Goal: Information Seeking & Learning: Compare options

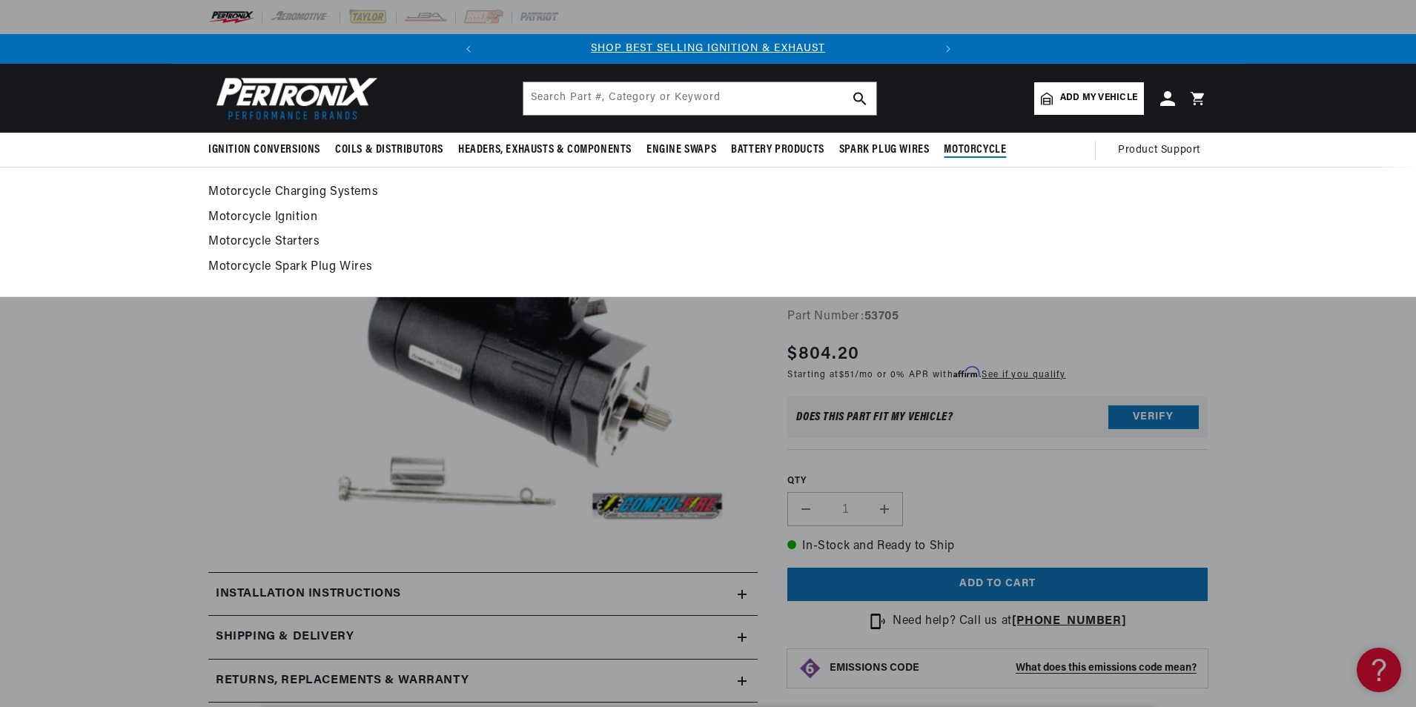
click at [272, 242] on link "Motorcycle Starters" at bounding box center [707, 242] width 999 height 21
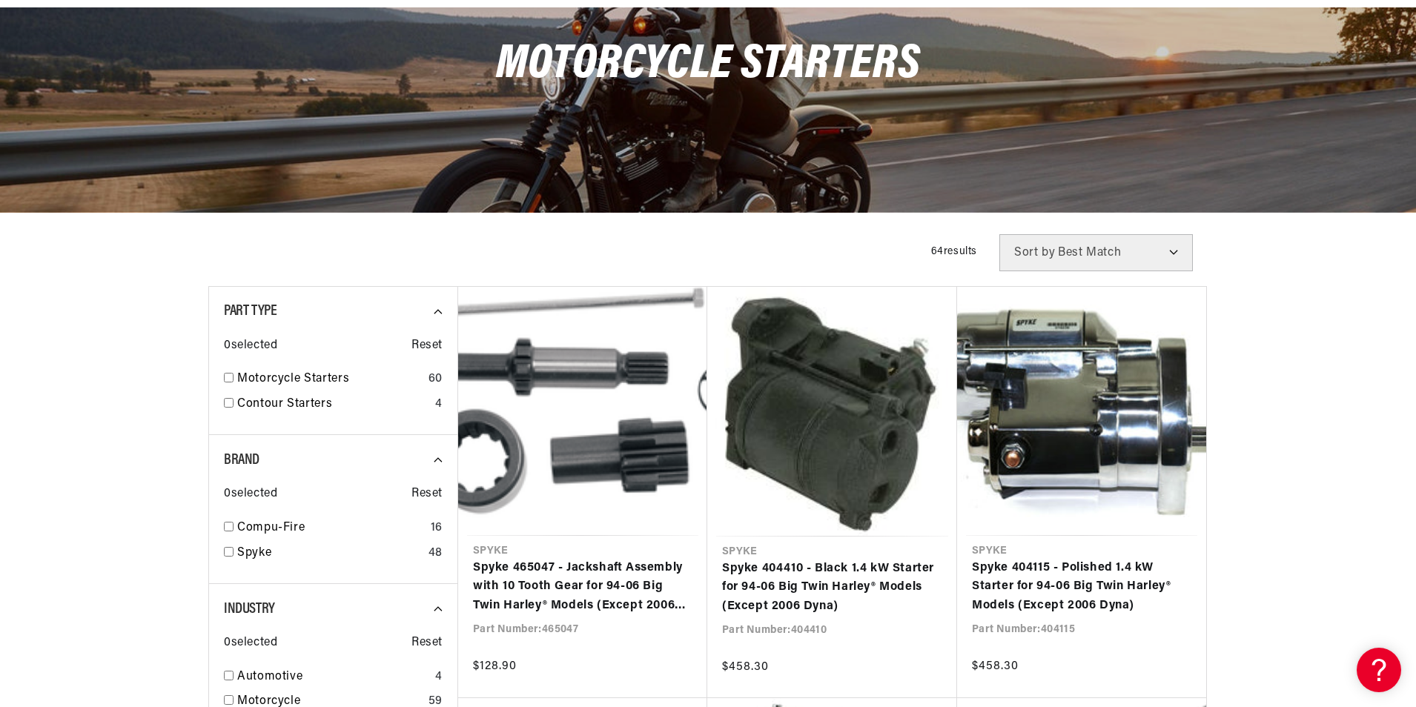
scroll to position [222, 0]
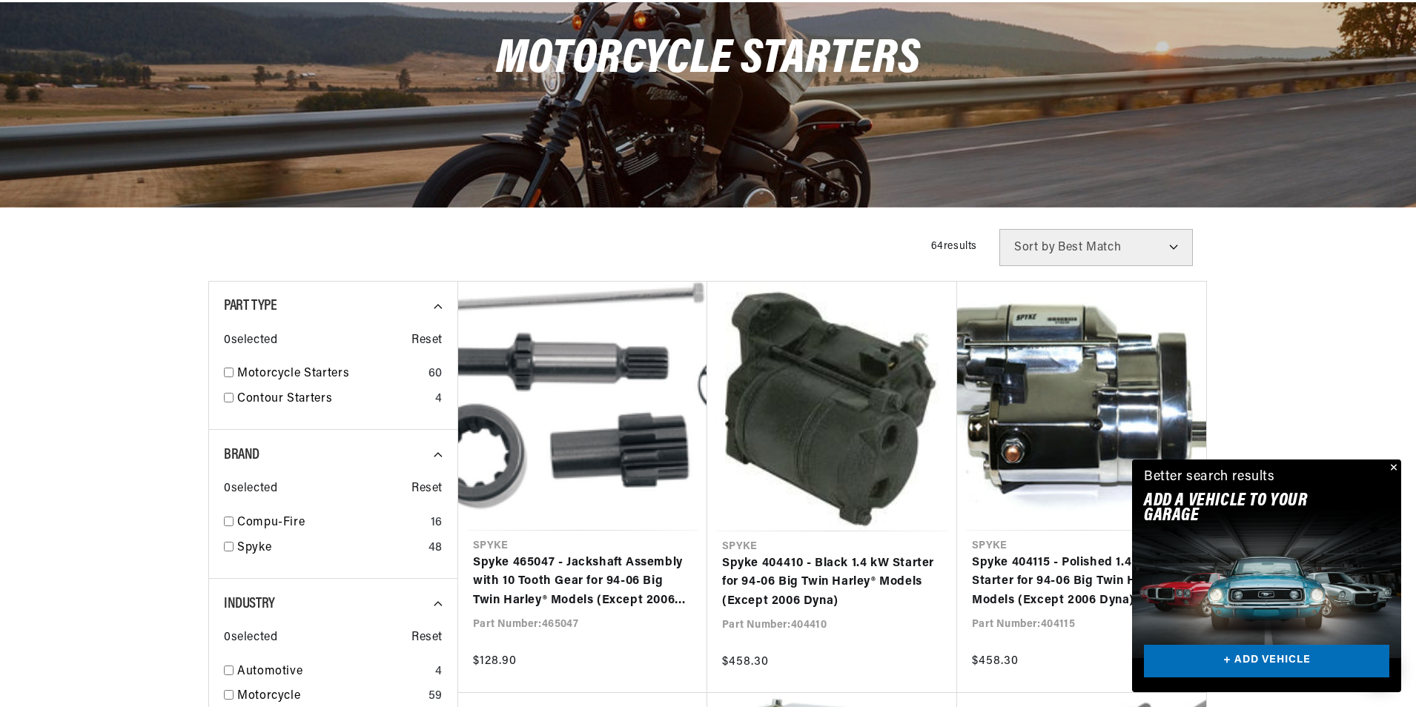
click at [1391, 463] on button "Close" at bounding box center [1392, 468] width 18 height 18
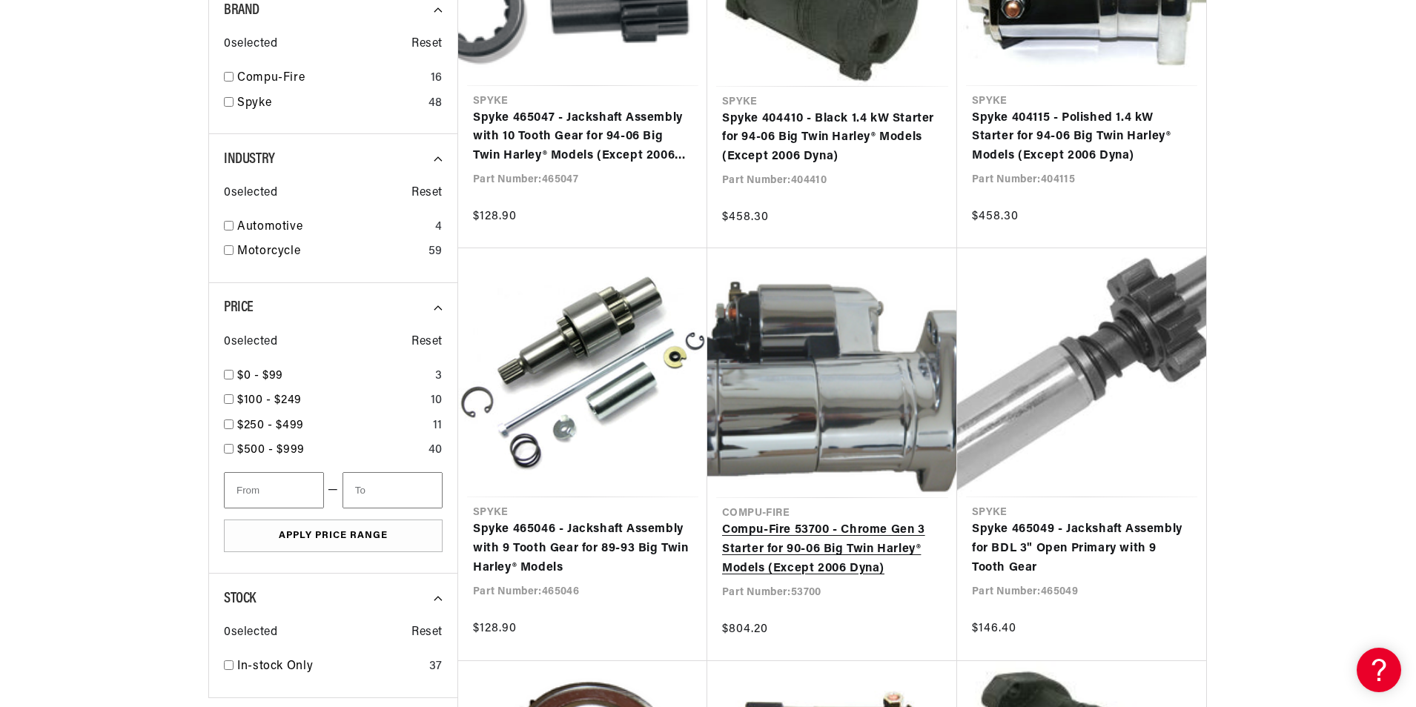
scroll to position [0, 449]
click at [844, 548] on link "Compu-Fire 53700 - Chrome Gen 3 Starter for 90-06 Big Twin Harley® Models (Exce…" at bounding box center [832, 549] width 220 height 57
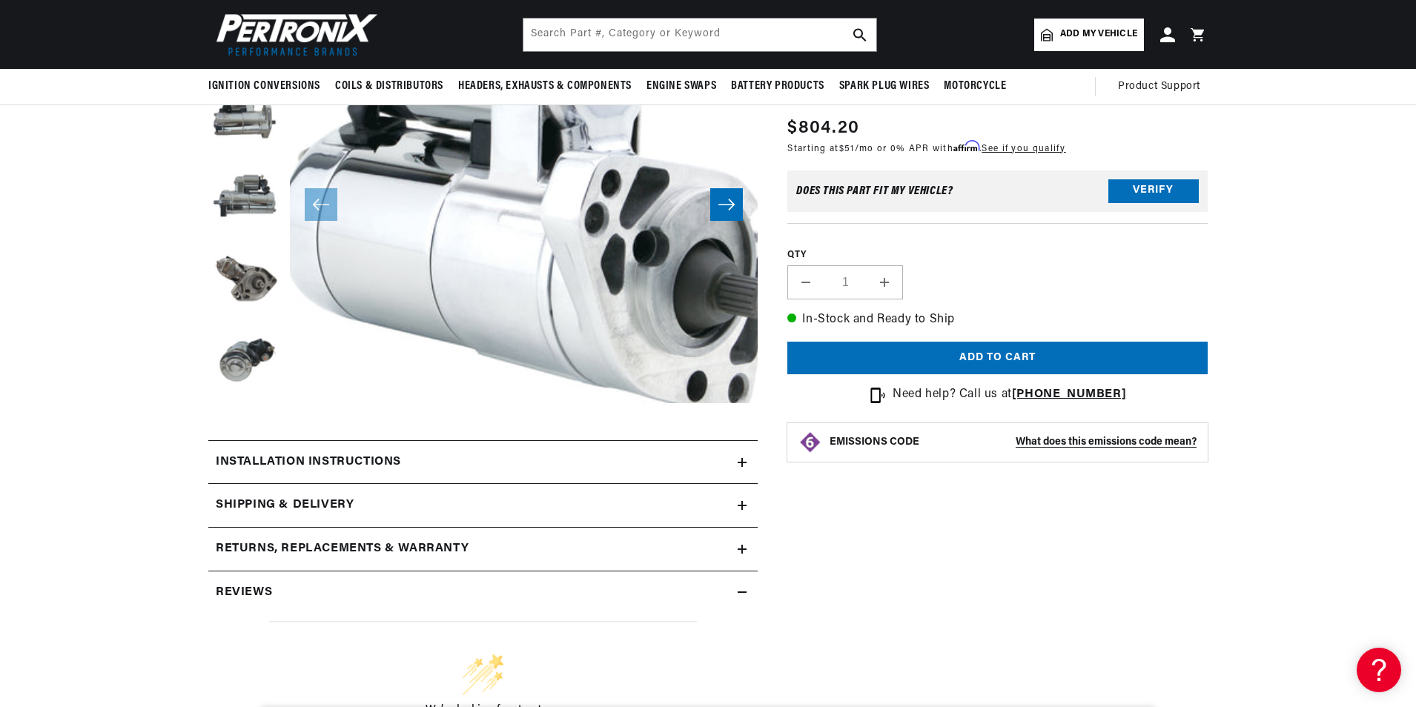
scroll to position [222, 0]
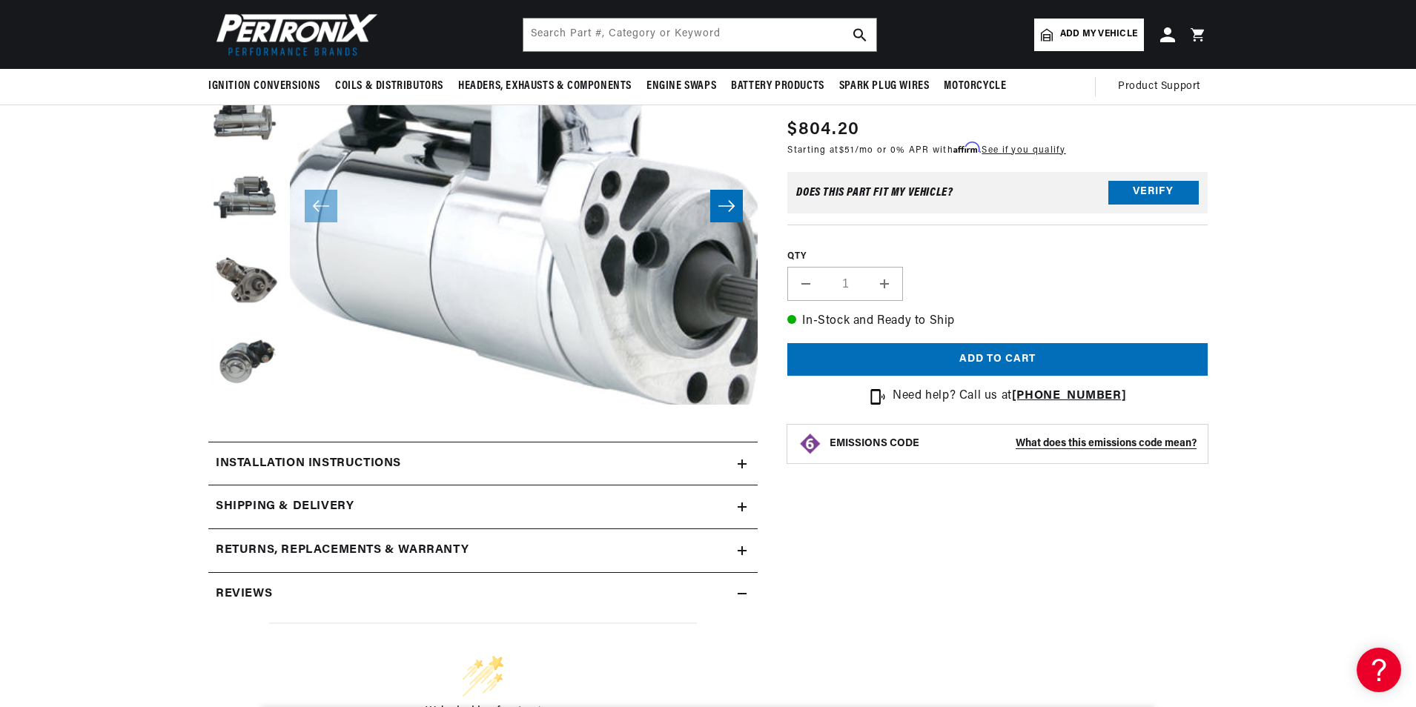
click at [491, 472] on div "Installation instructions" at bounding box center [472, 463] width 529 height 19
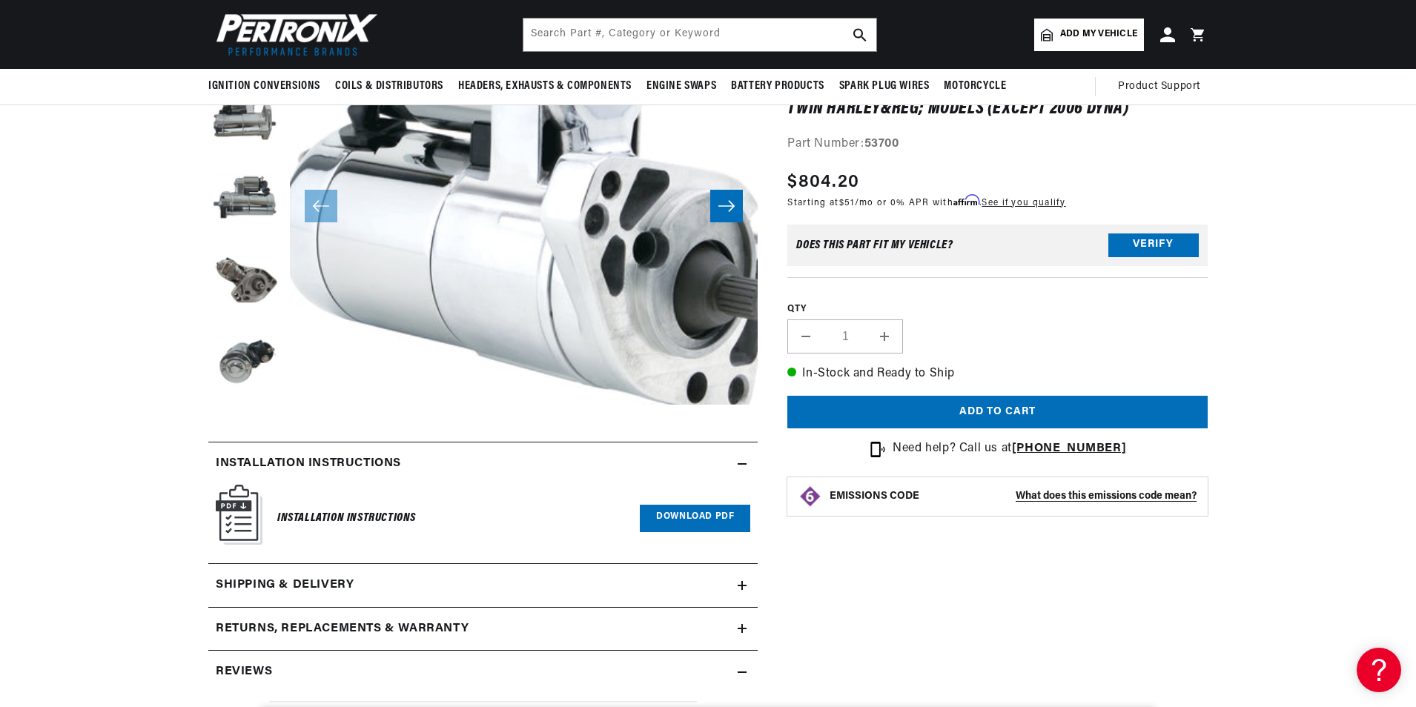
click at [491, 472] on div "Installation instructions" at bounding box center [472, 463] width 529 height 19
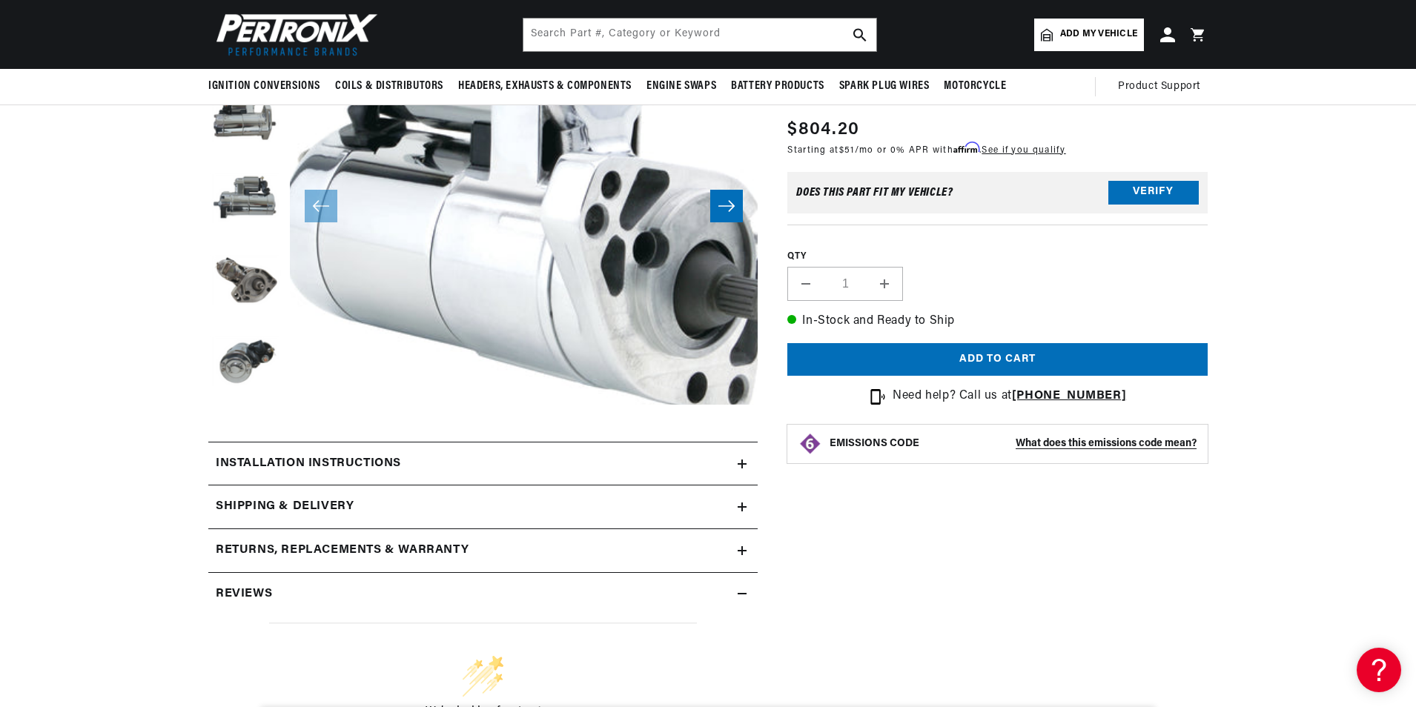
scroll to position [0, 0]
click at [501, 548] on div "Returns, Replacements & Warranty" at bounding box center [472, 550] width 529 height 19
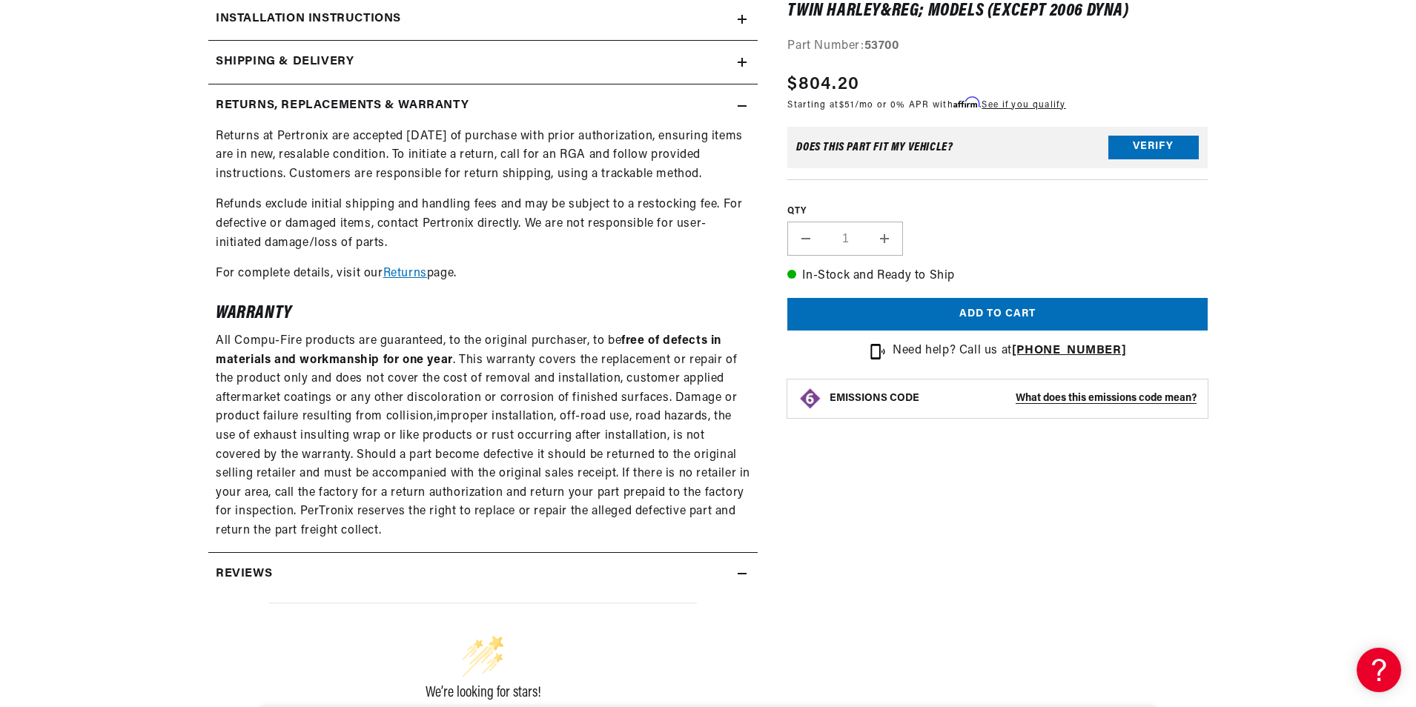
scroll to position [0, 449]
click at [542, 551] on div "Returns, Replacements & Warranty Returns at Pertronix are accepted within 90 da…" at bounding box center [482, 318] width 549 height 468
click at [551, 574] on div "Reviews" at bounding box center [472, 574] width 529 height 19
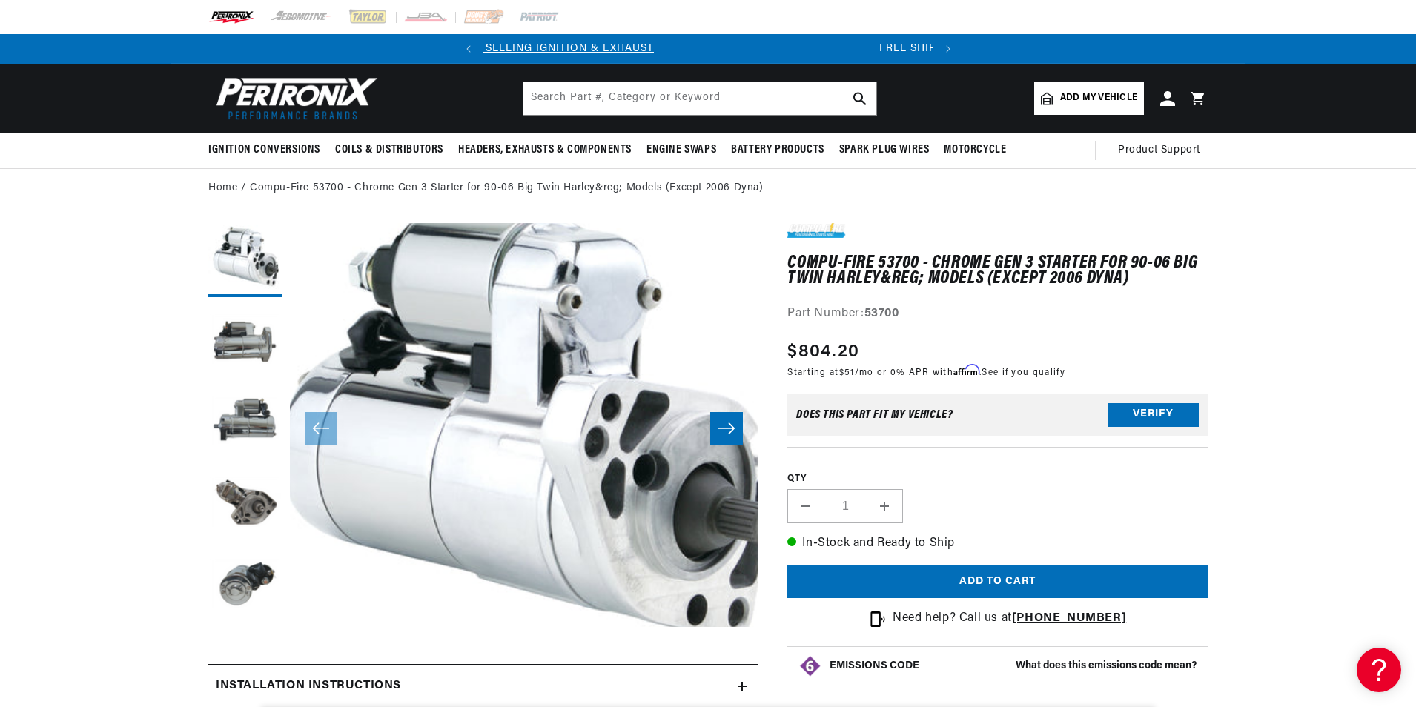
scroll to position [0, 0]
click at [729, 417] on button "Slide right" at bounding box center [726, 428] width 33 height 33
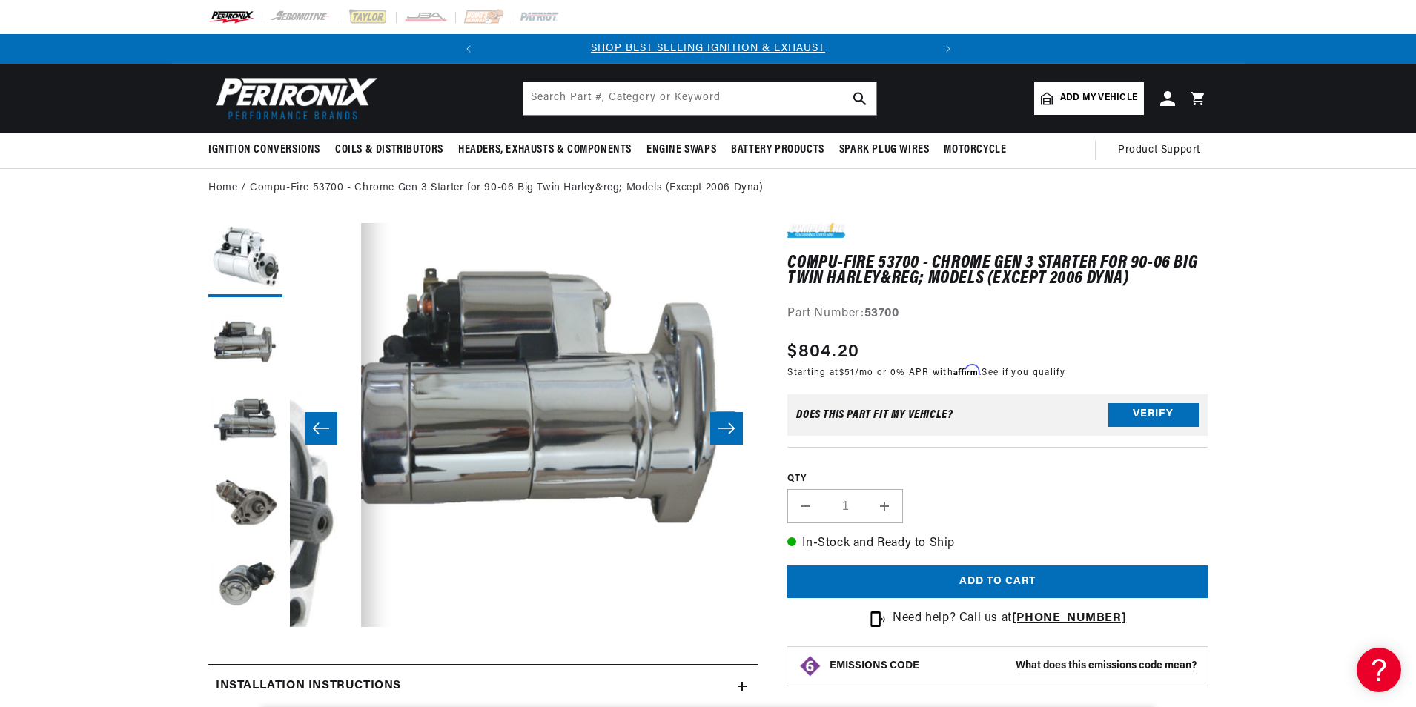
scroll to position [0, 468]
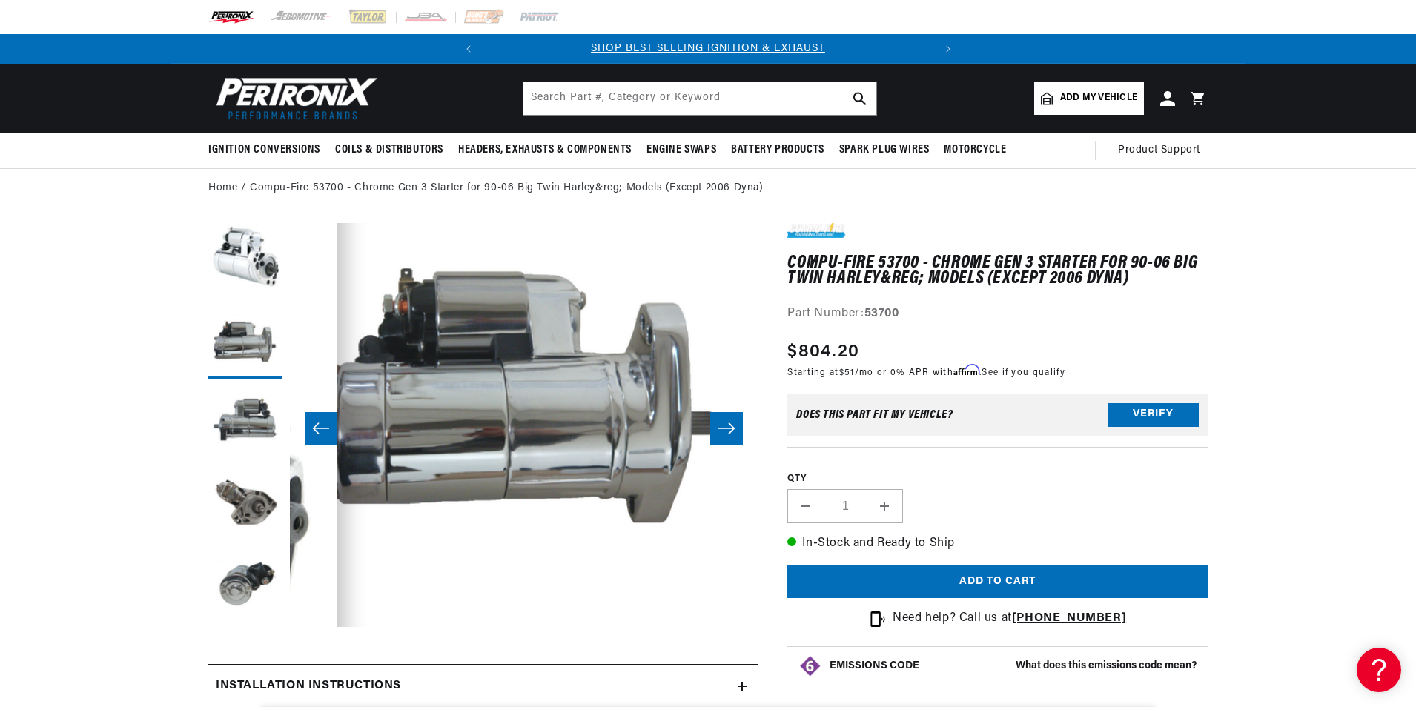
click at [731, 422] on button "Slide right" at bounding box center [726, 428] width 33 height 33
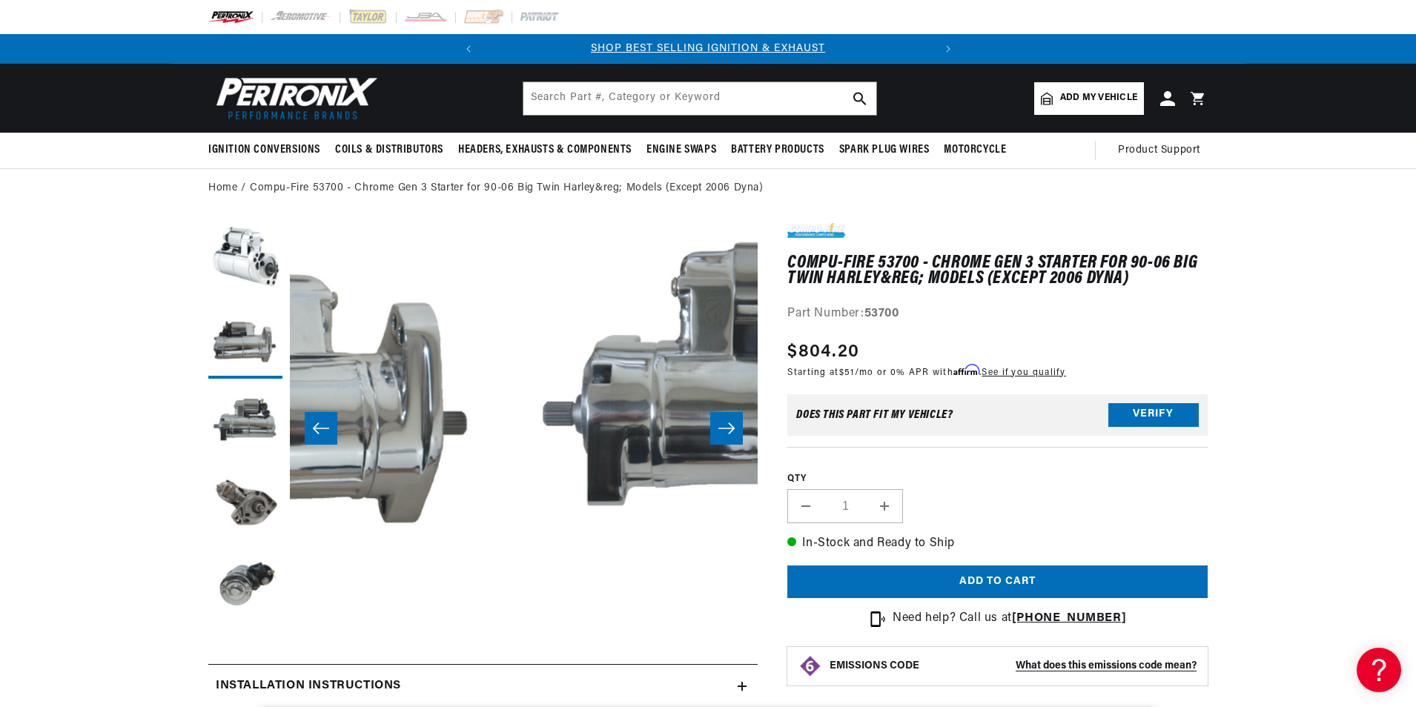
scroll to position [0, 936]
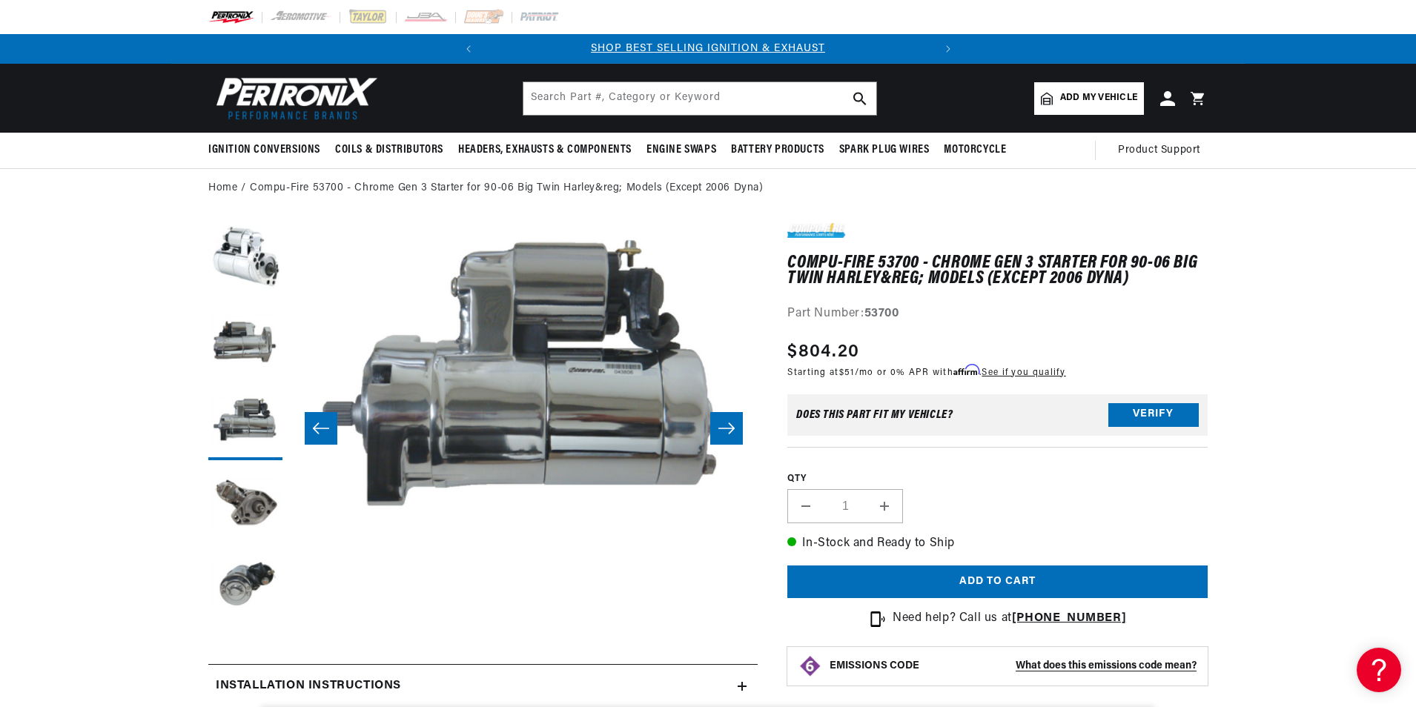
click at [731, 422] on icon "Slide right" at bounding box center [726, 428] width 18 height 15
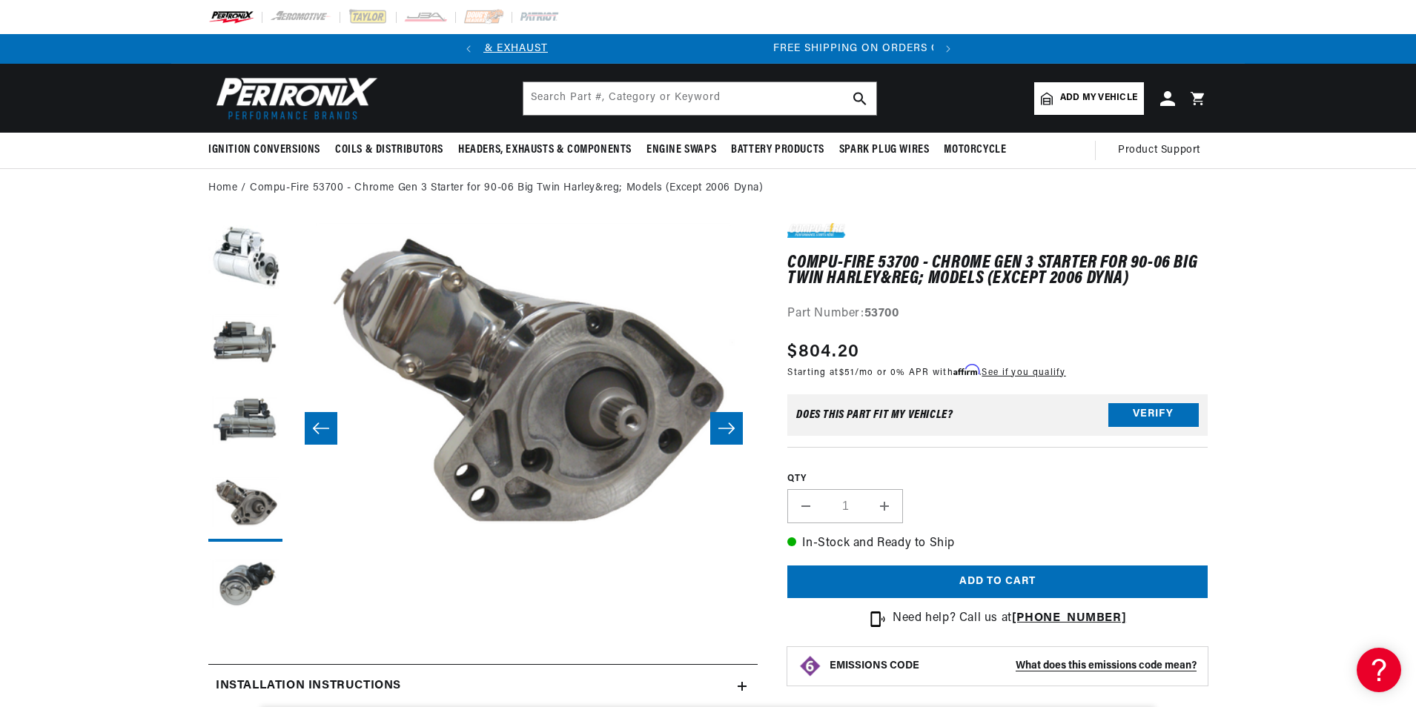
scroll to position [0, 449]
click at [722, 425] on icon "Slide right" at bounding box center [726, 428] width 18 height 15
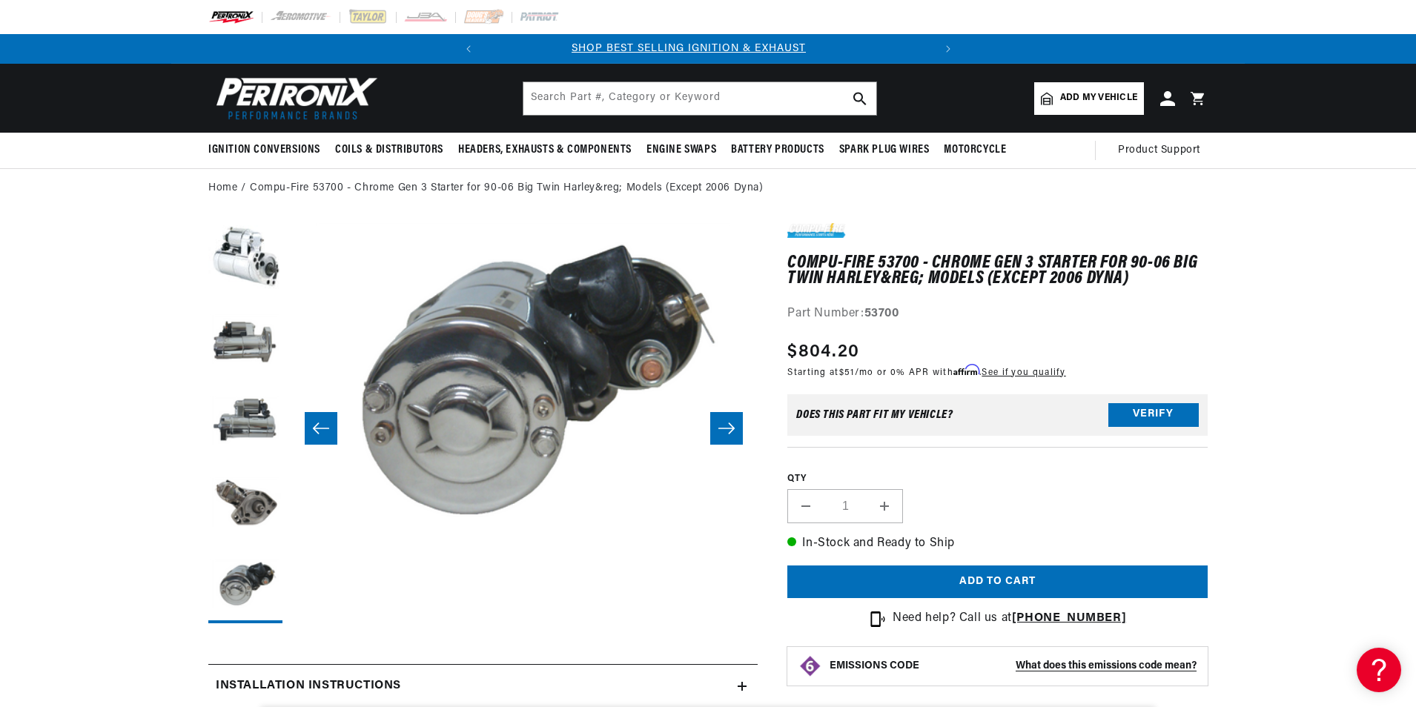
scroll to position [0, 0]
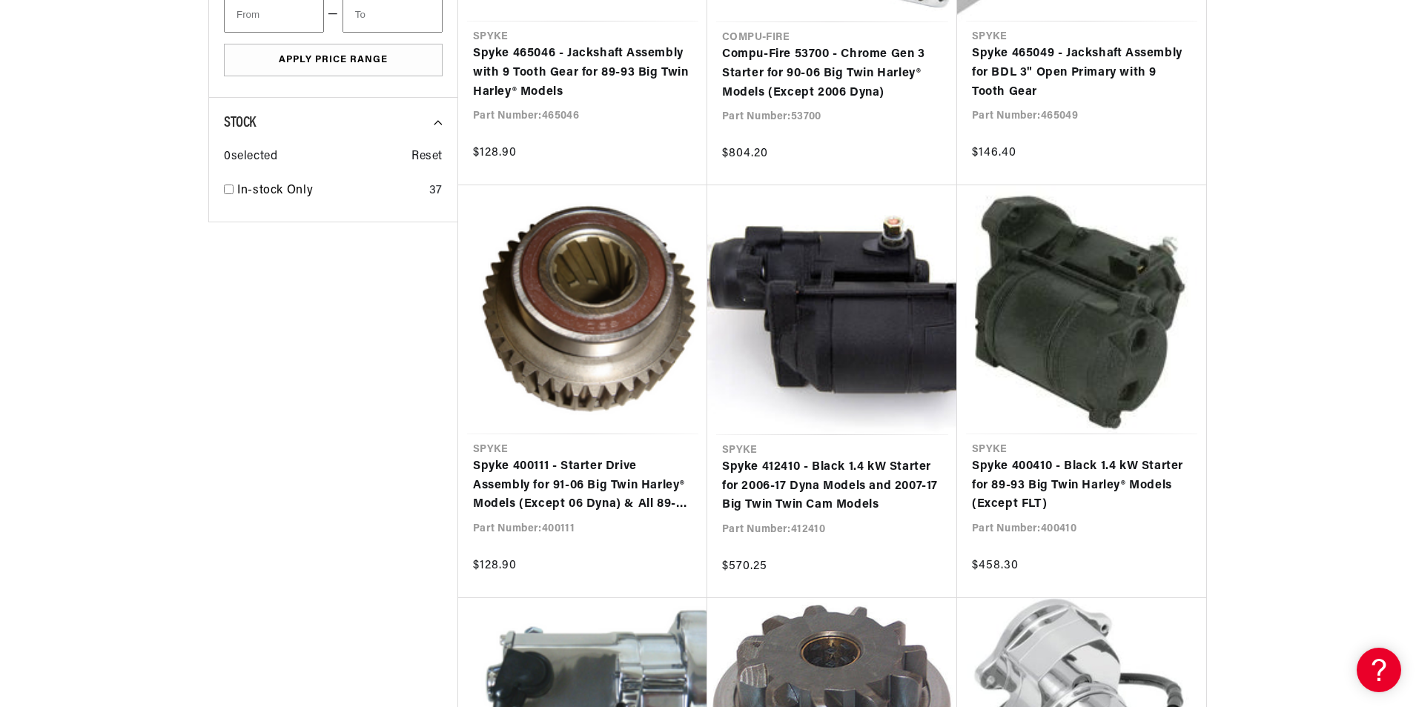
scroll to position [1186, 0]
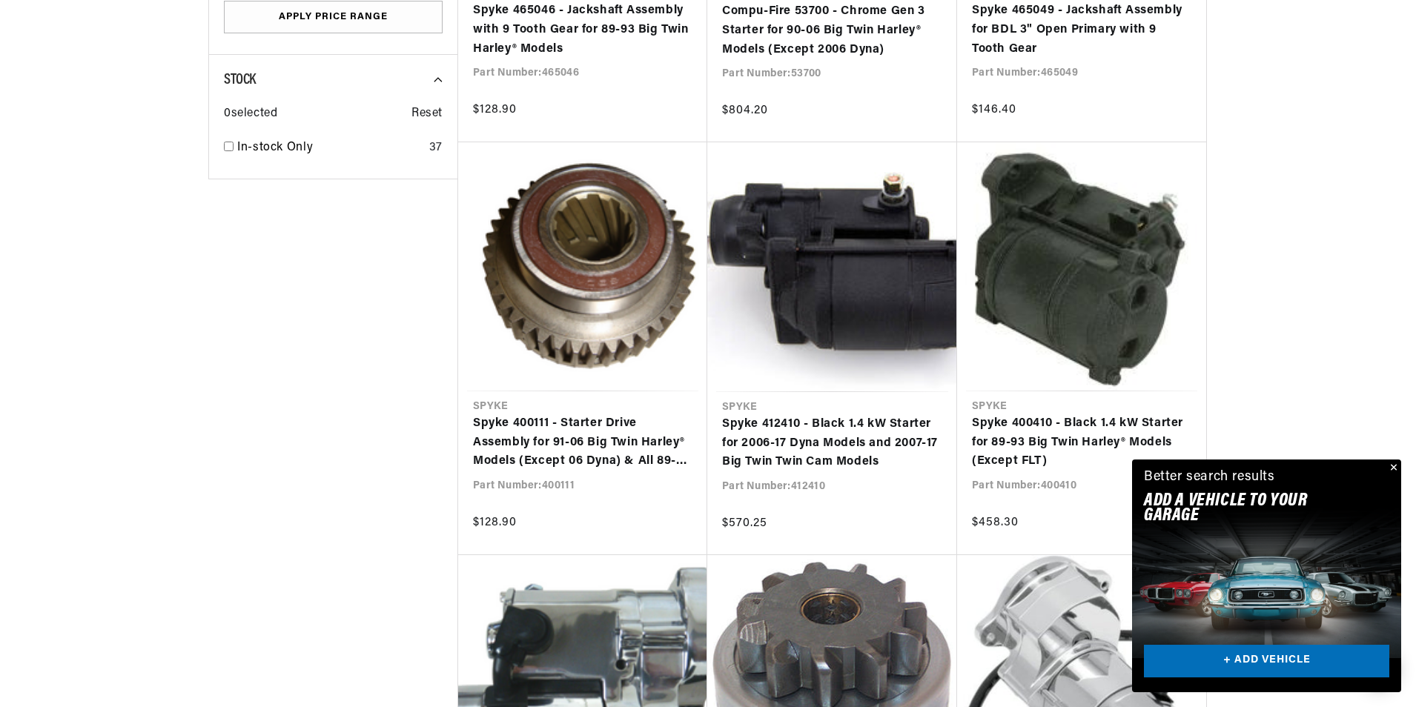
click at [1394, 466] on button "Close" at bounding box center [1392, 468] width 18 height 18
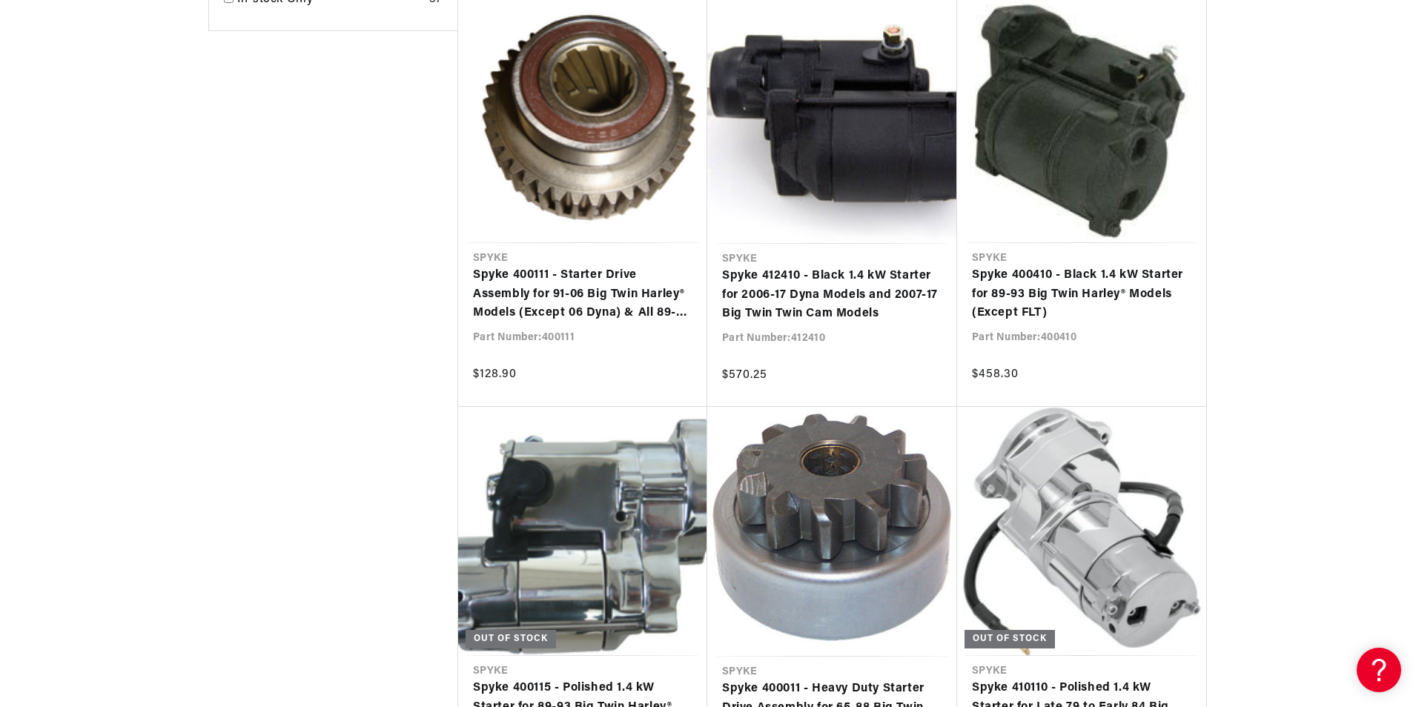
scroll to position [0, 449]
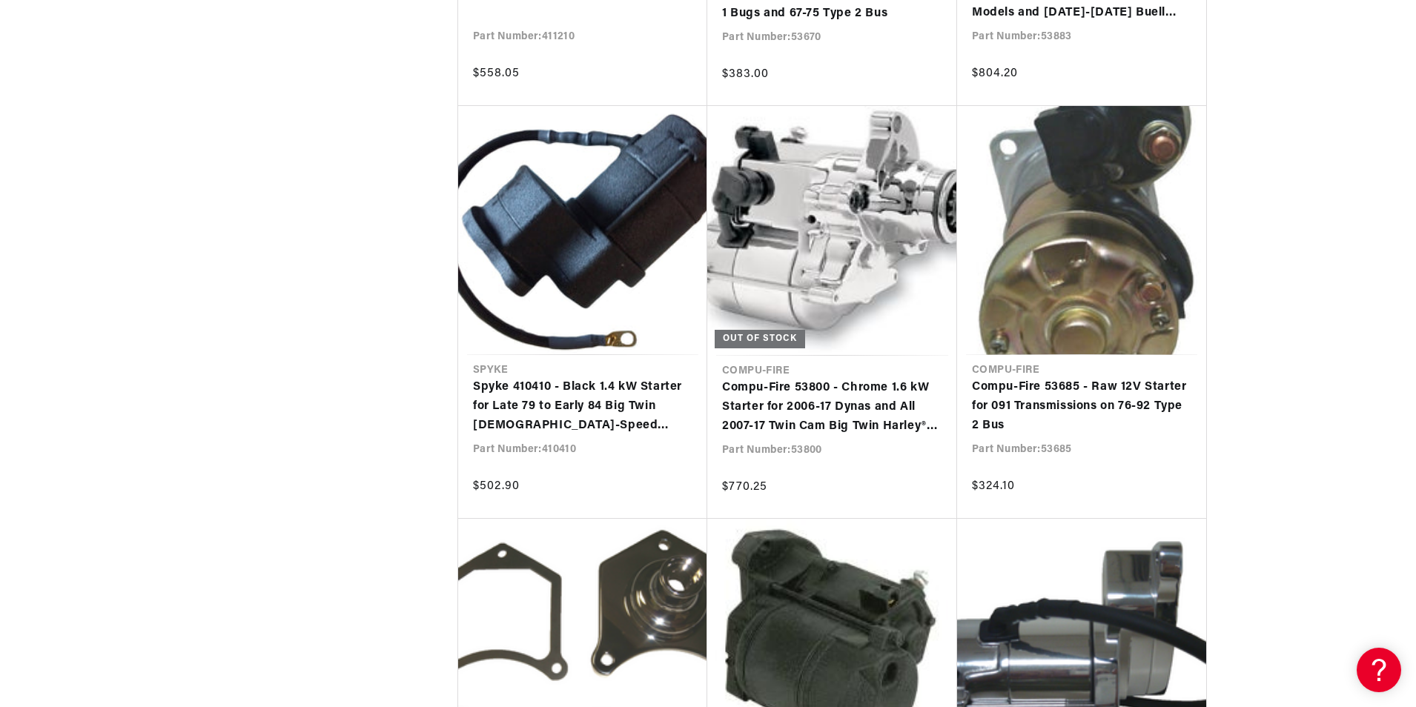
scroll to position [4595, 0]
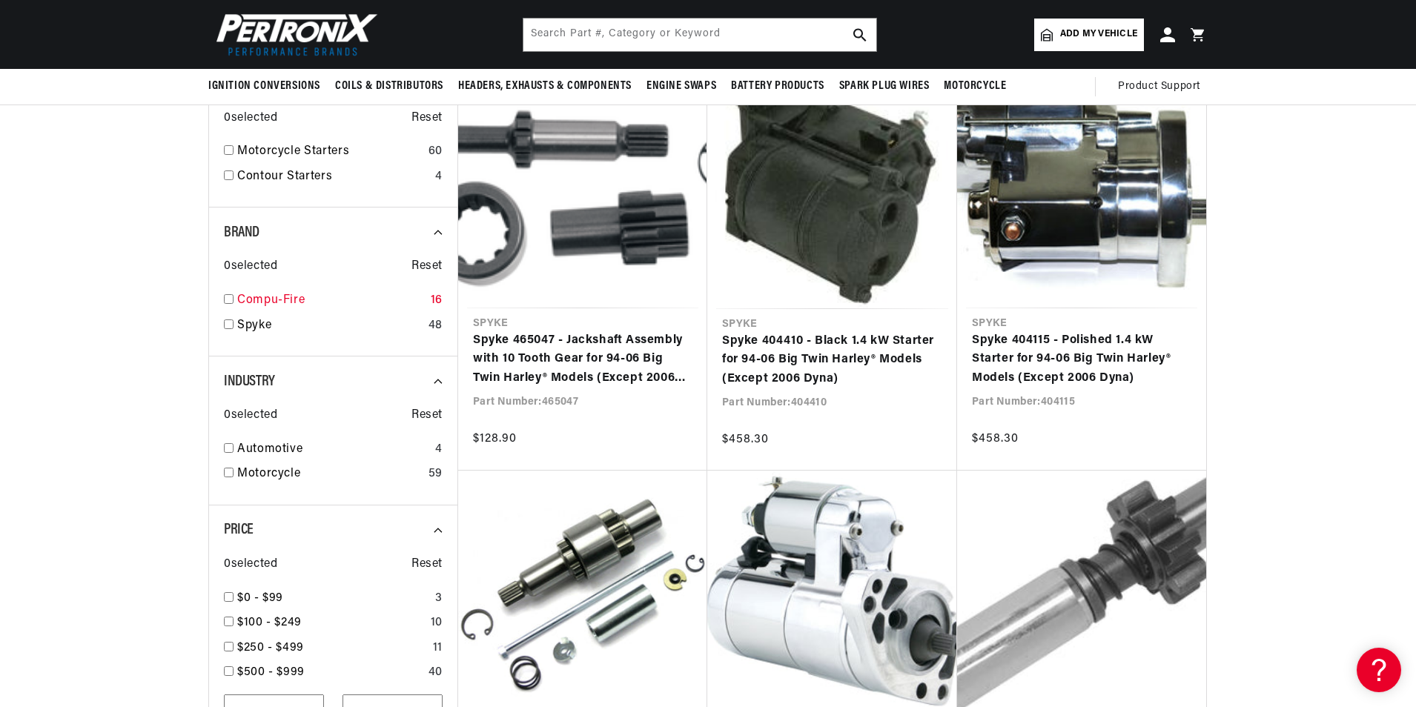
click at [228, 302] on input "checkbox" at bounding box center [229, 299] width 10 height 10
checkbox input "true"
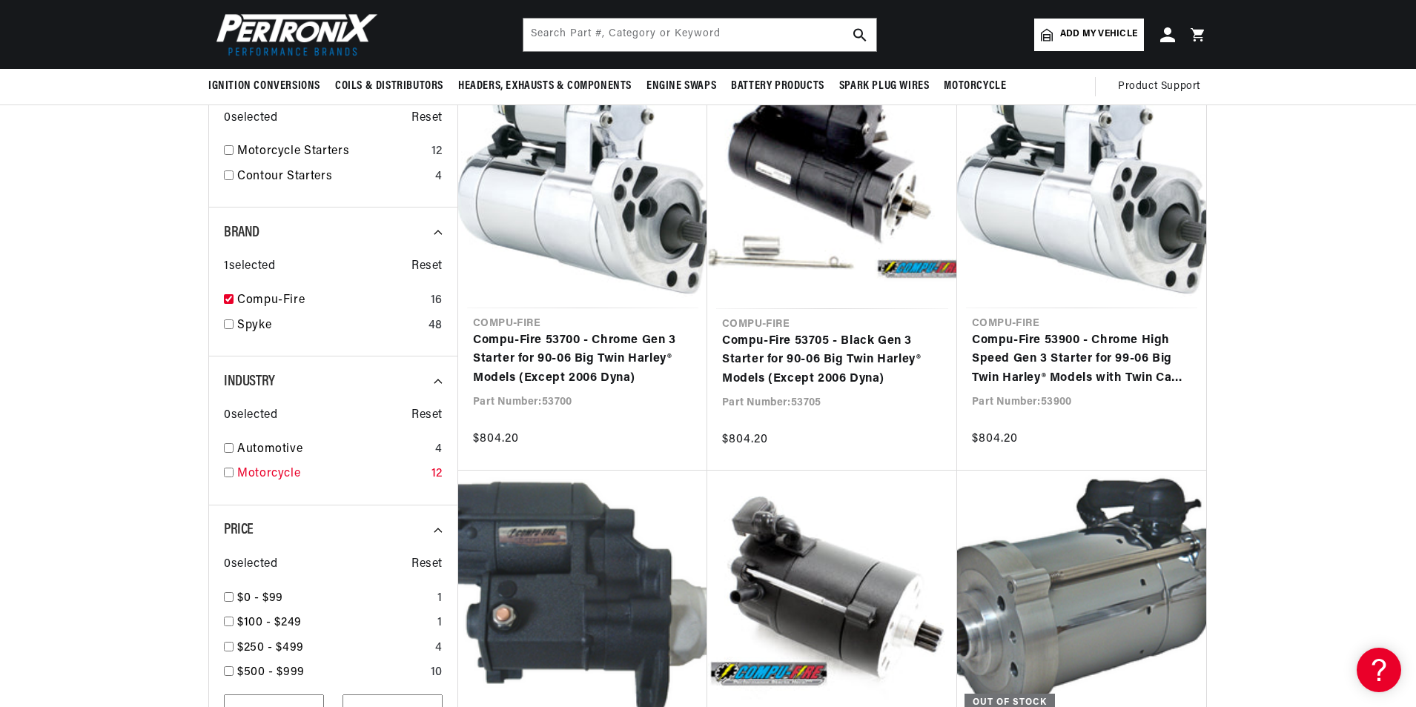
click at [230, 471] on input "checkbox" at bounding box center [229, 473] width 10 height 10
checkbox input "true"
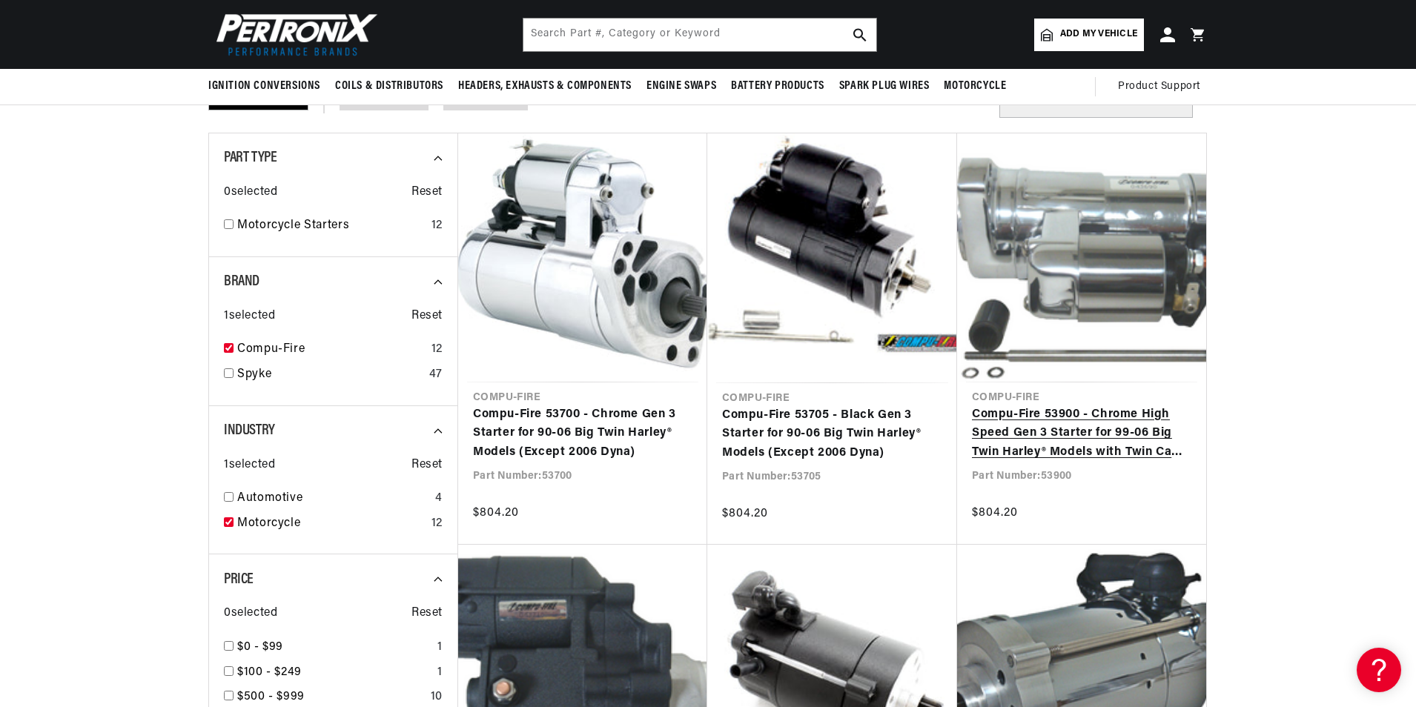
scroll to position [0, 449]
click at [1115, 434] on link "Compu-Fire 53900 - Chrome High Speed Gen 3 Starter for 99-06 Big Twin Harley® M…" at bounding box center [1081, 433] width 219 height 57
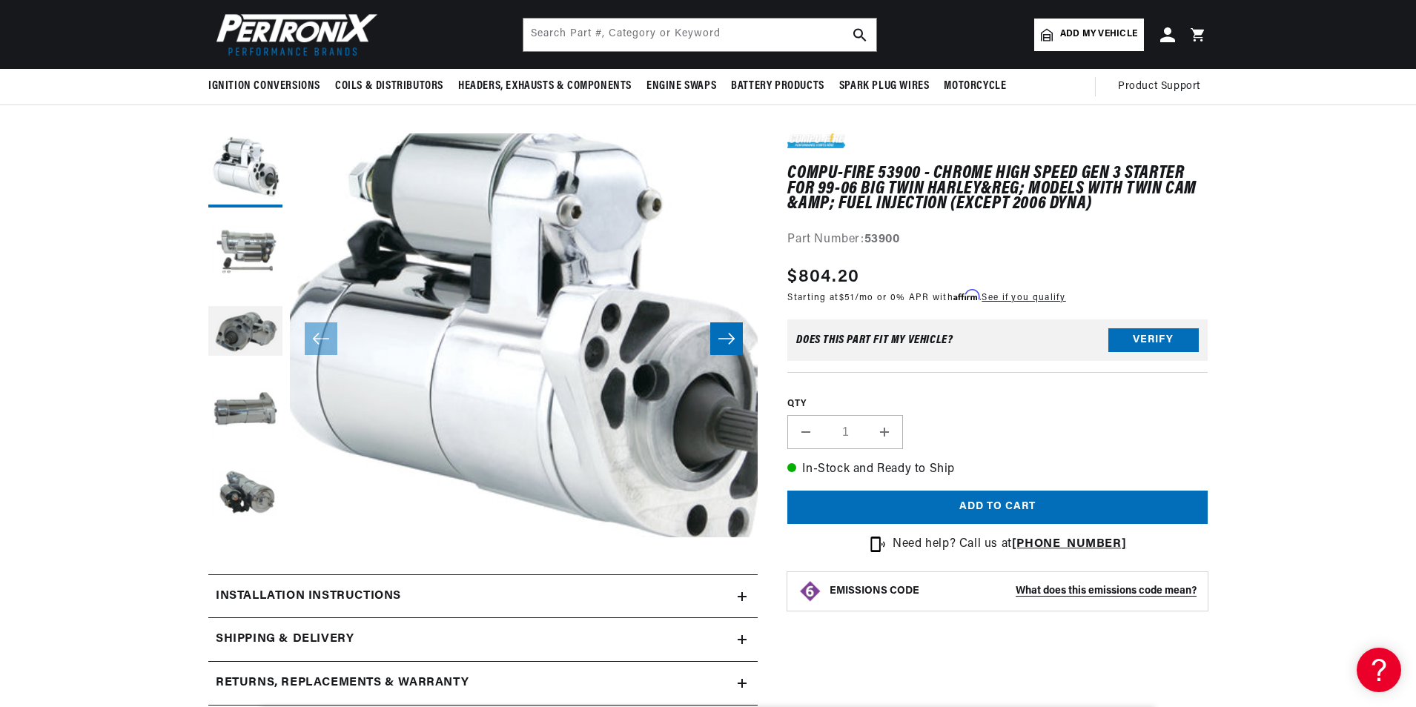
scroll to position [74, 0]
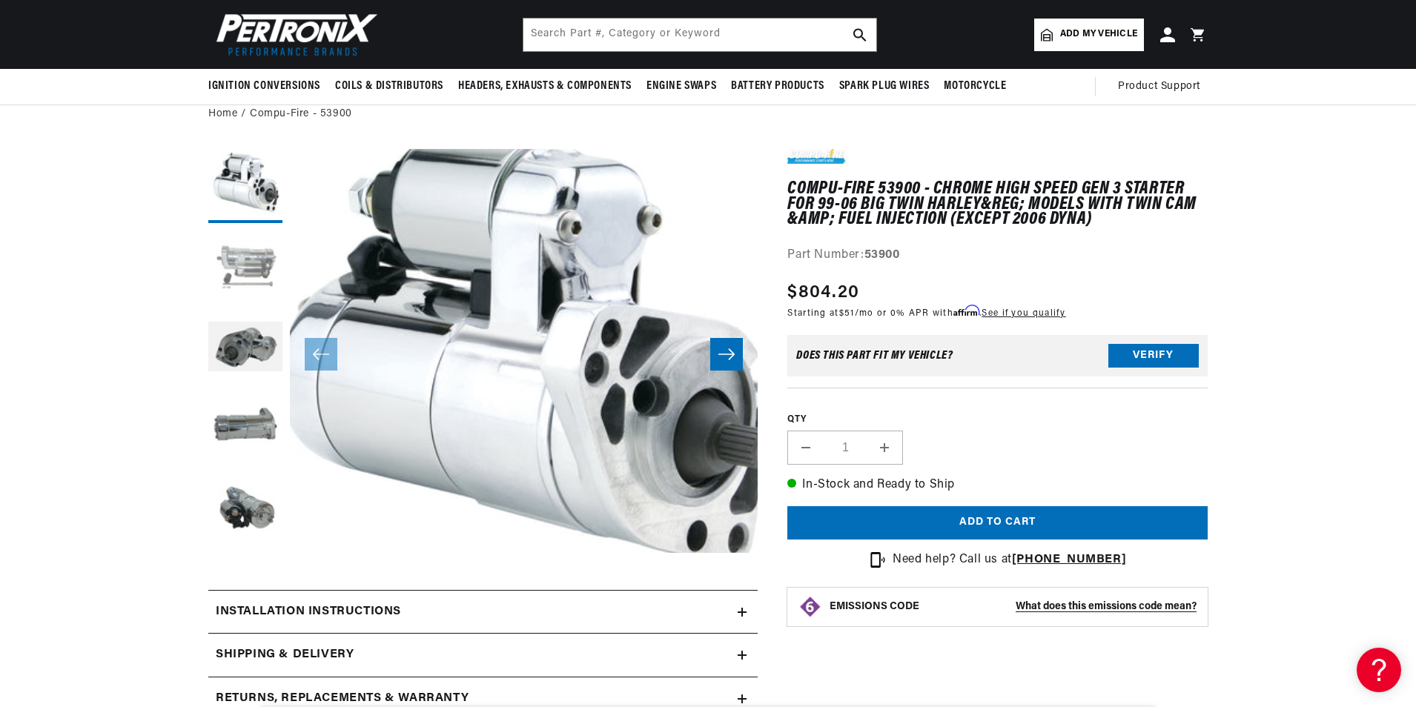
click at [259, 271] on button "Load image 2 in gallery view" at bounding box center [245, 267] width 74 height 74
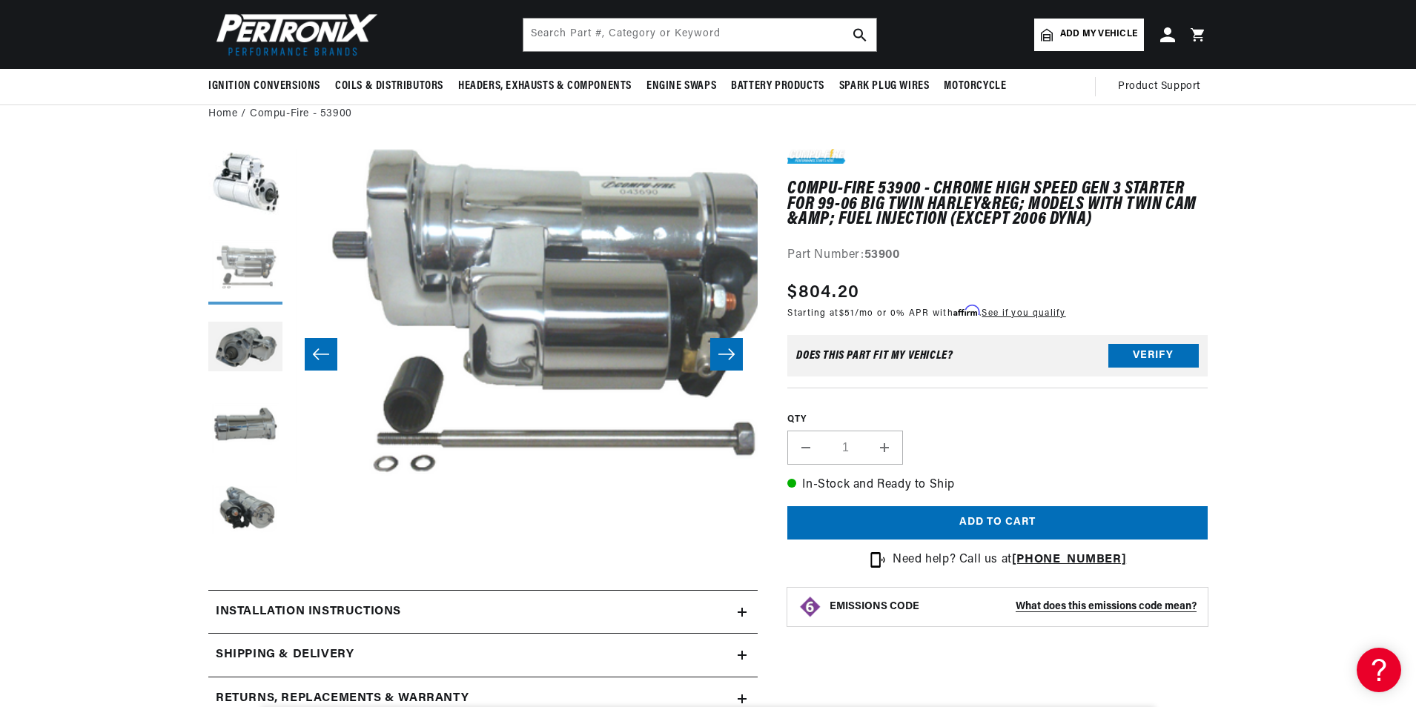
scroll to position [0, 468]
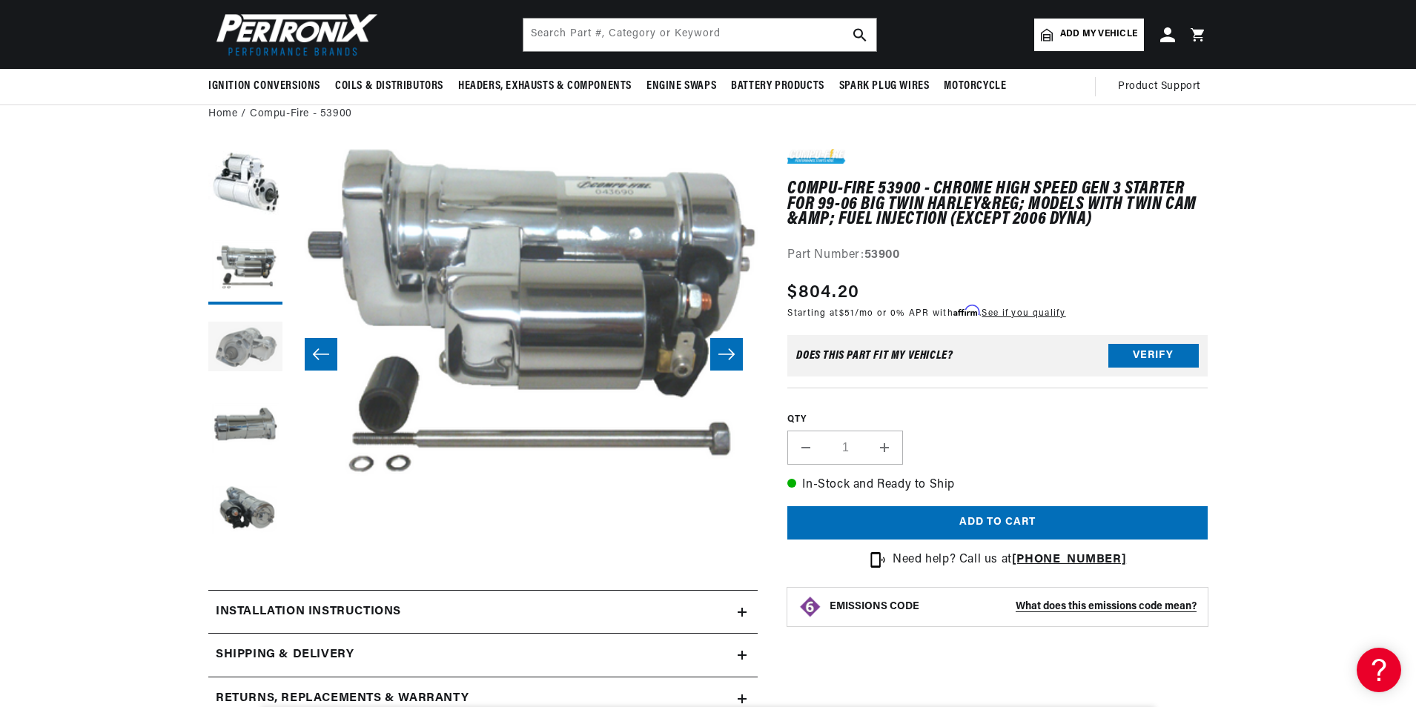
click at [259, 331] on button "Load image 3 in gallery view" at bounding box center [245, 349] width 74 height 74
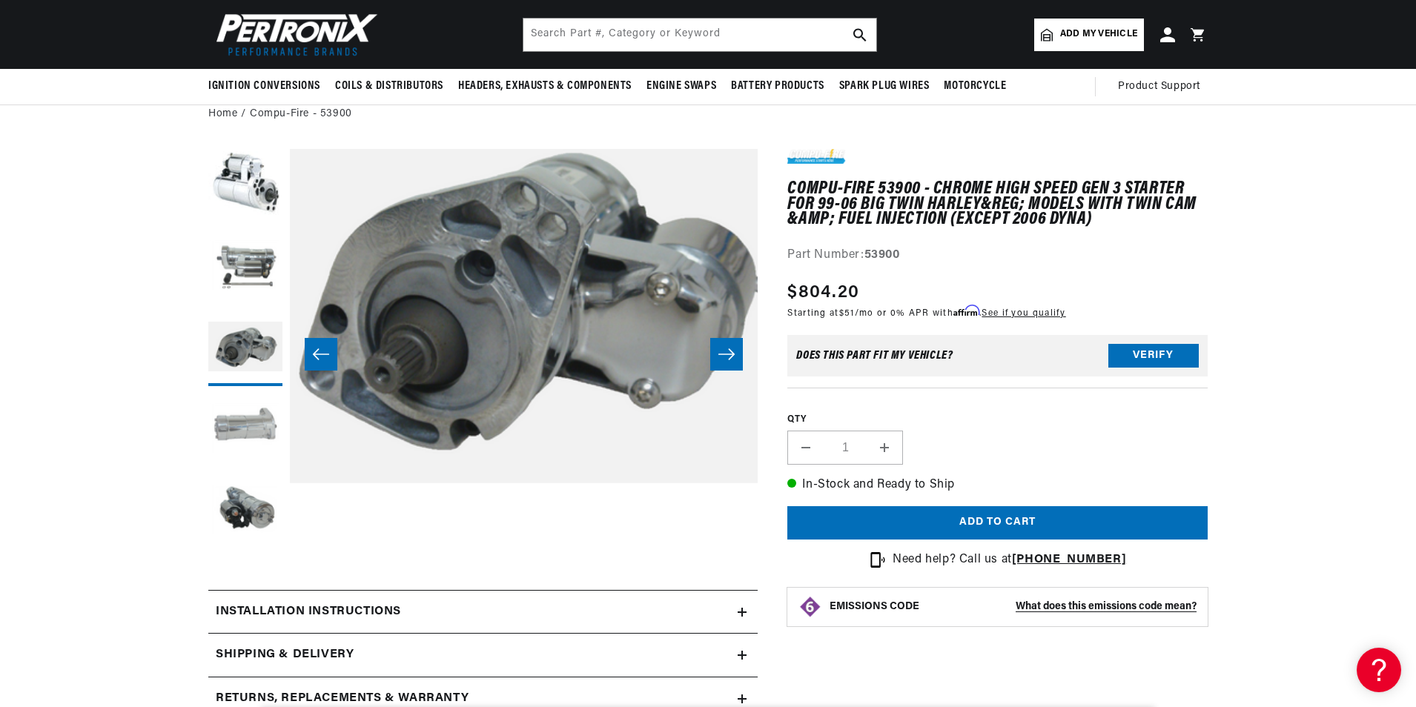
scroll to position [0, 0]
click at [242, 420] on button "Load image 4 in gallery view" at bounding box center [245, 431] width 74 height 74
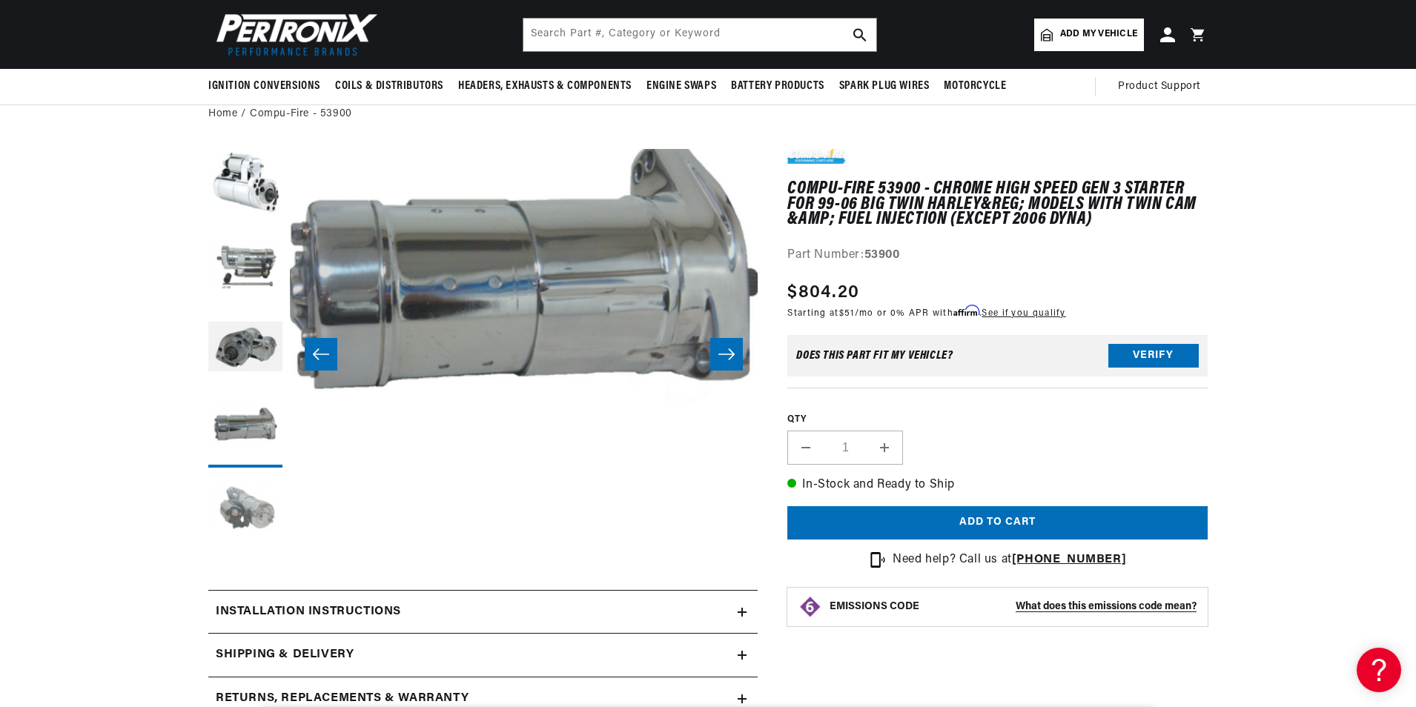
click at [236, 485] on button "Load image 5 in gallery view" at bounding box center [245, 512] width 74 height 74
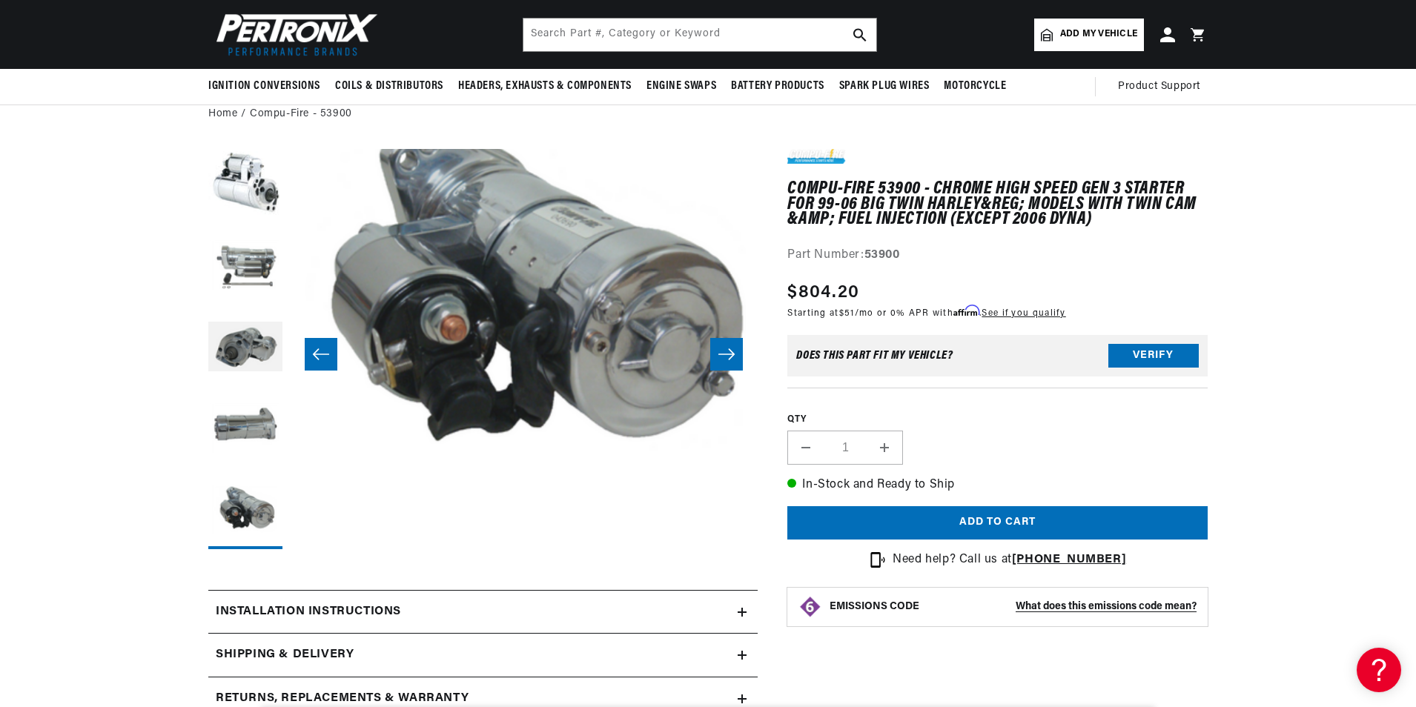
scroll to position [0, 38]
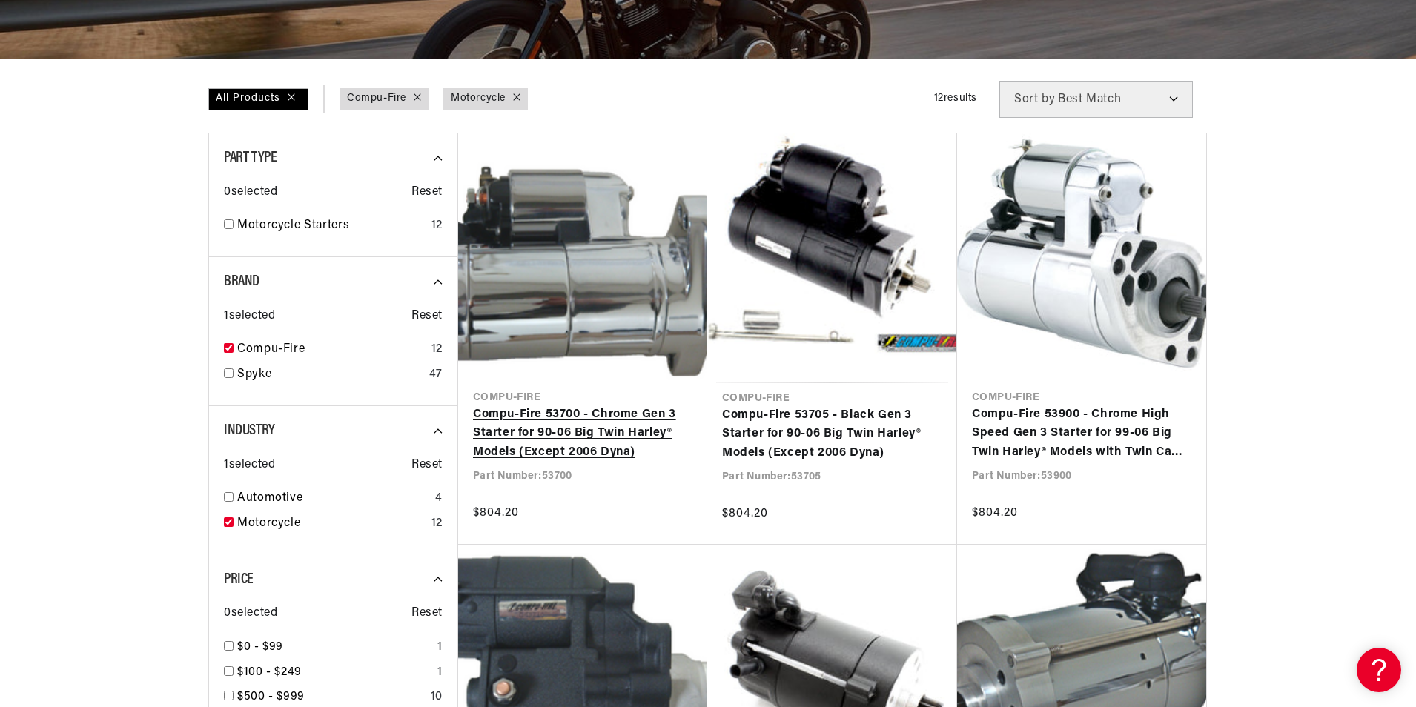
click at [609, 433] on link "Compu-Fire 53700 - Chrome Gen 3 Starter for 90-06 Big Twin Harley® Models (Exce…" at bounding box center [582, 433] width 219 height 57
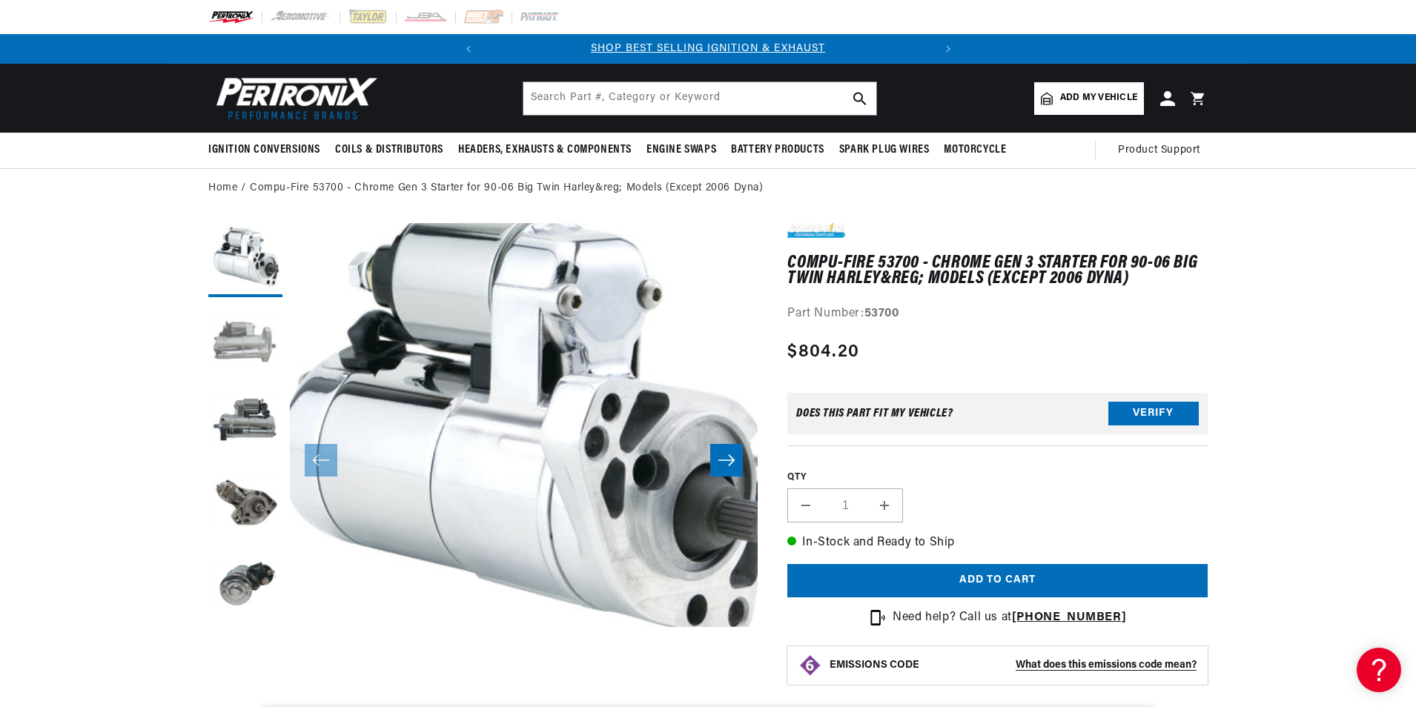
click at [260, 334] on button "Load image 2 in gallery view" at bounding box center [245, 342] width 74 height 74
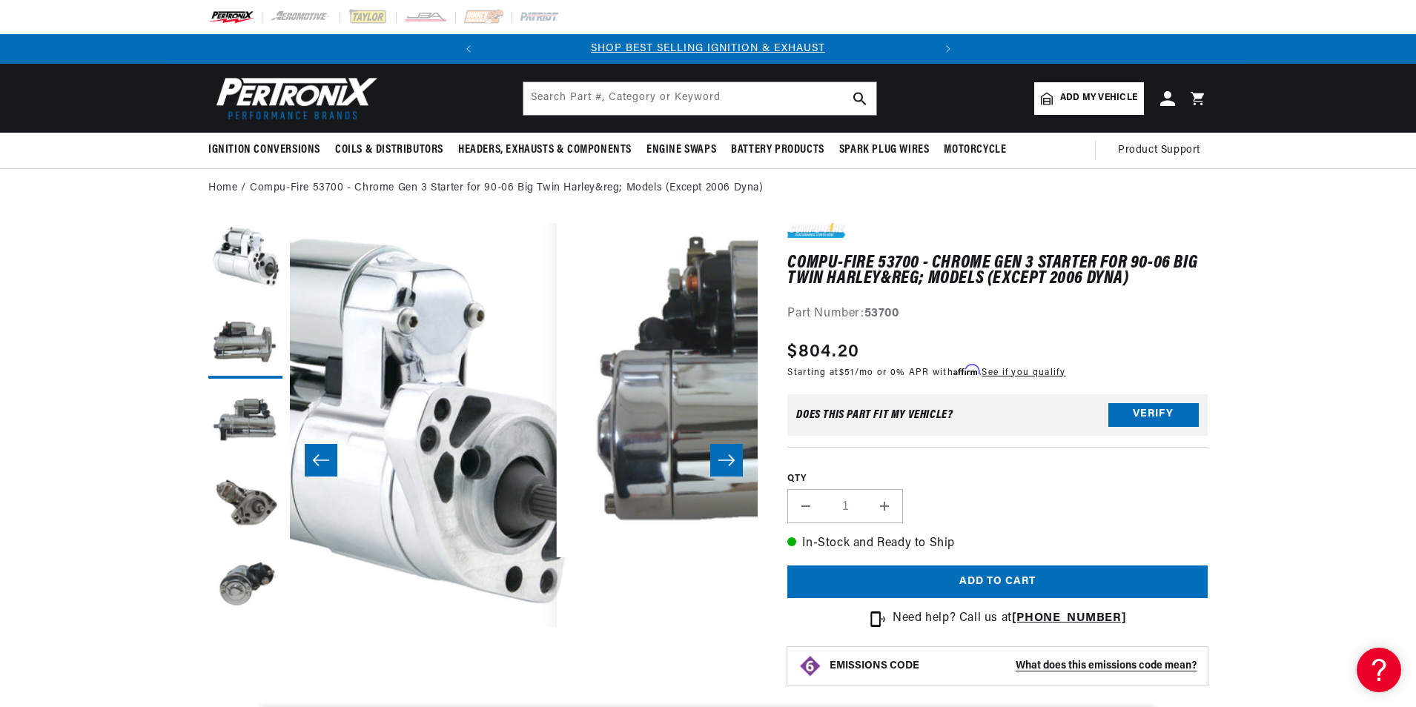
scroll to position [0, 468]
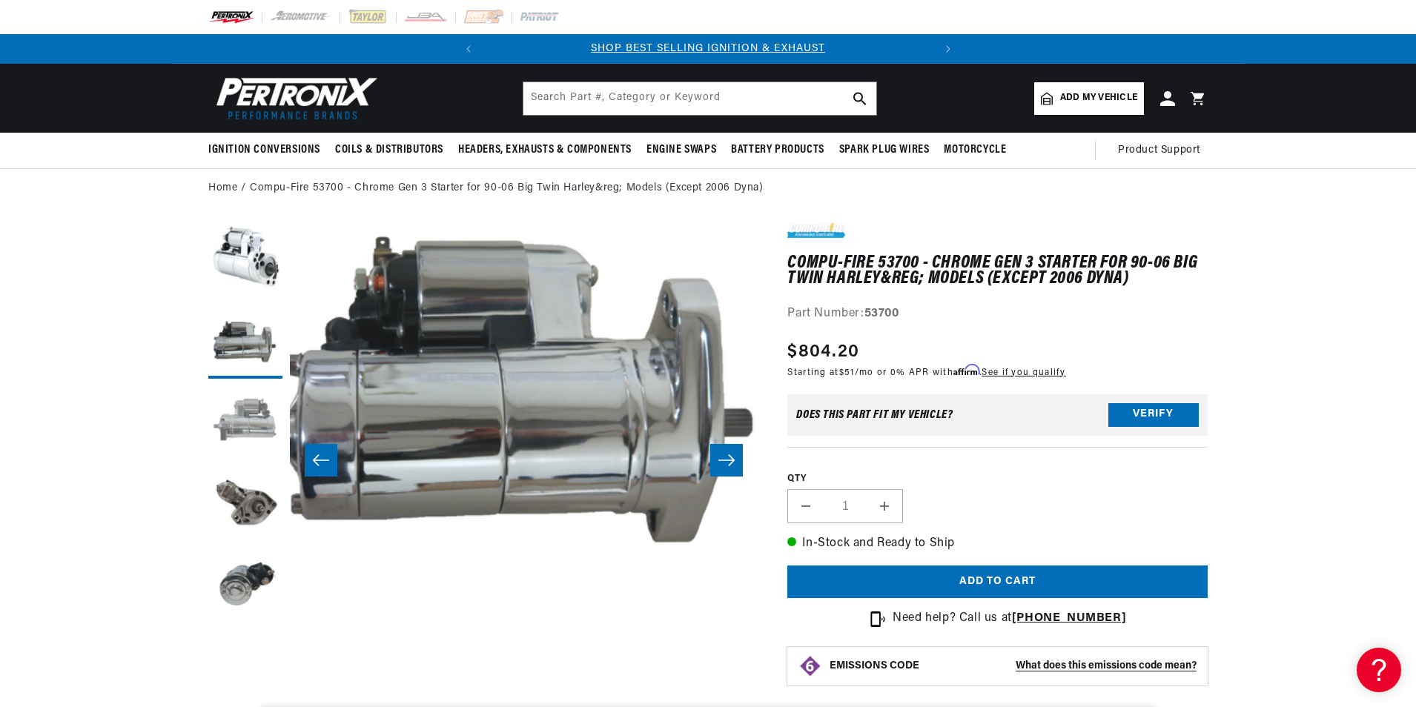
click at [262, 402] on button "Load image 3 in gallery view" at bounding box center [245, 423] width 74 height 74
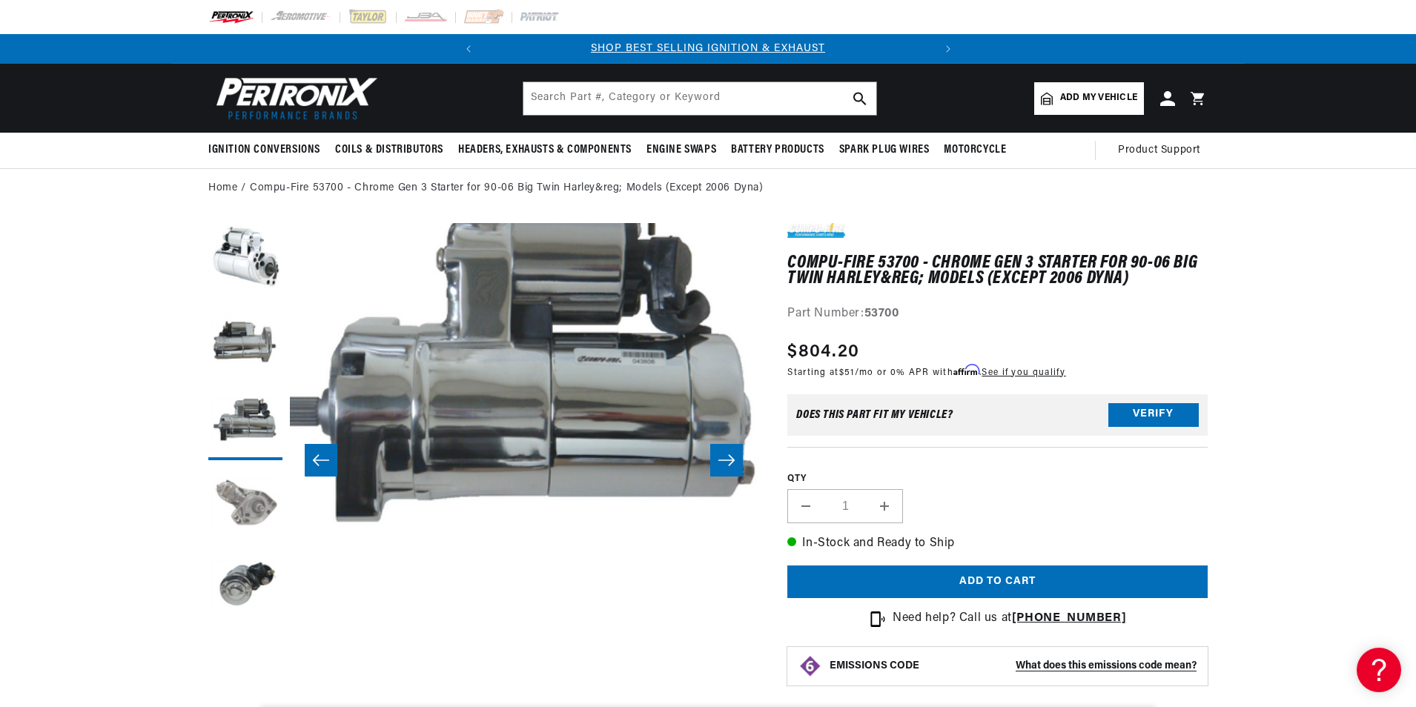
click at [238, 488] on button "Load image 4 in gallery view" at bounding box center [245, 505] width 74 height 74
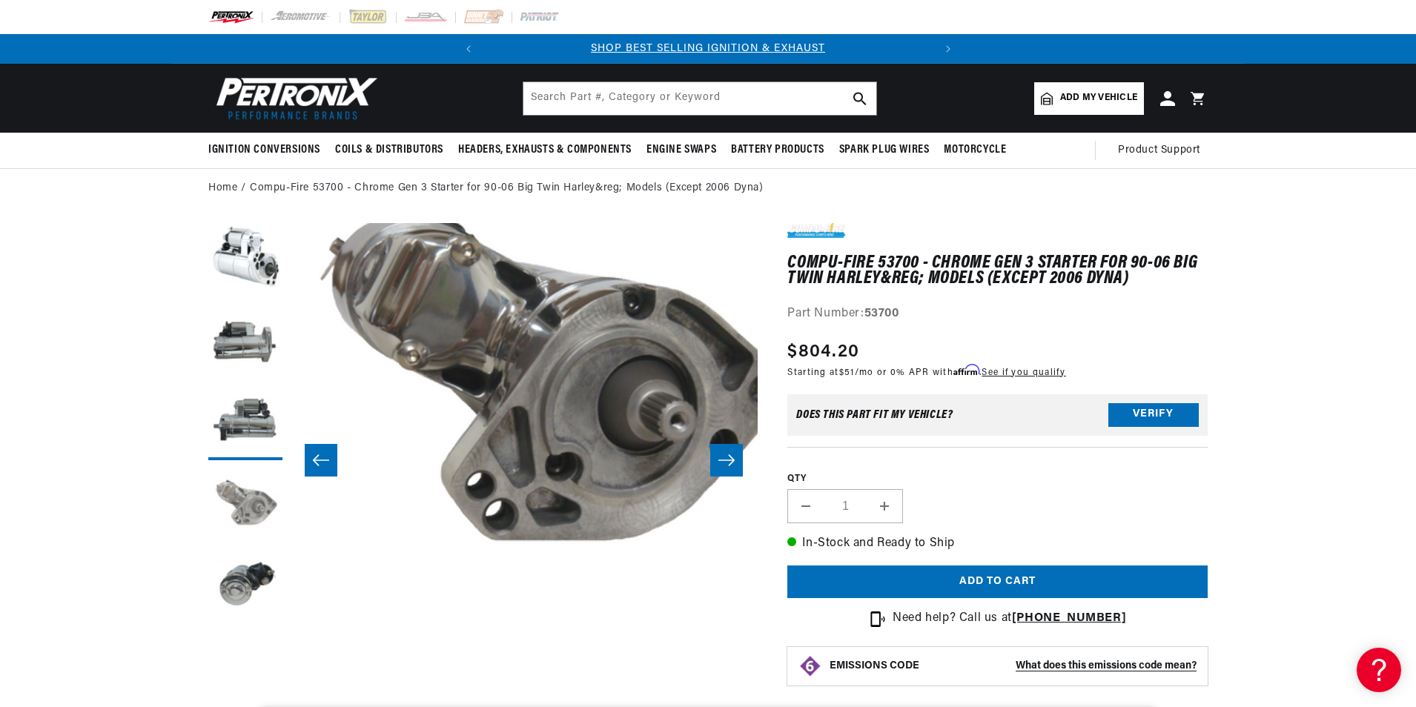
scroll to position [0, 1404]
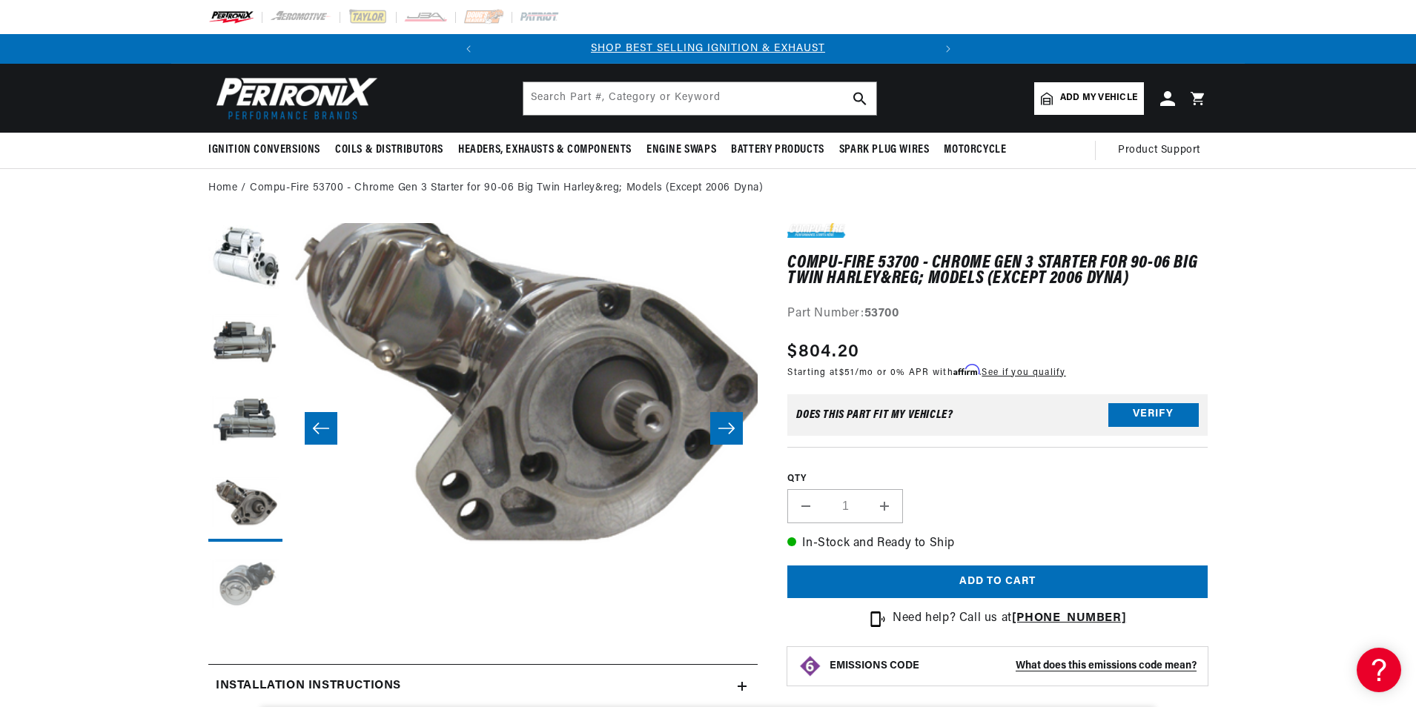
click at [253, 592] on button "Load image 5 in gallery view" at bounding box center [245, 586] width 74 height 74
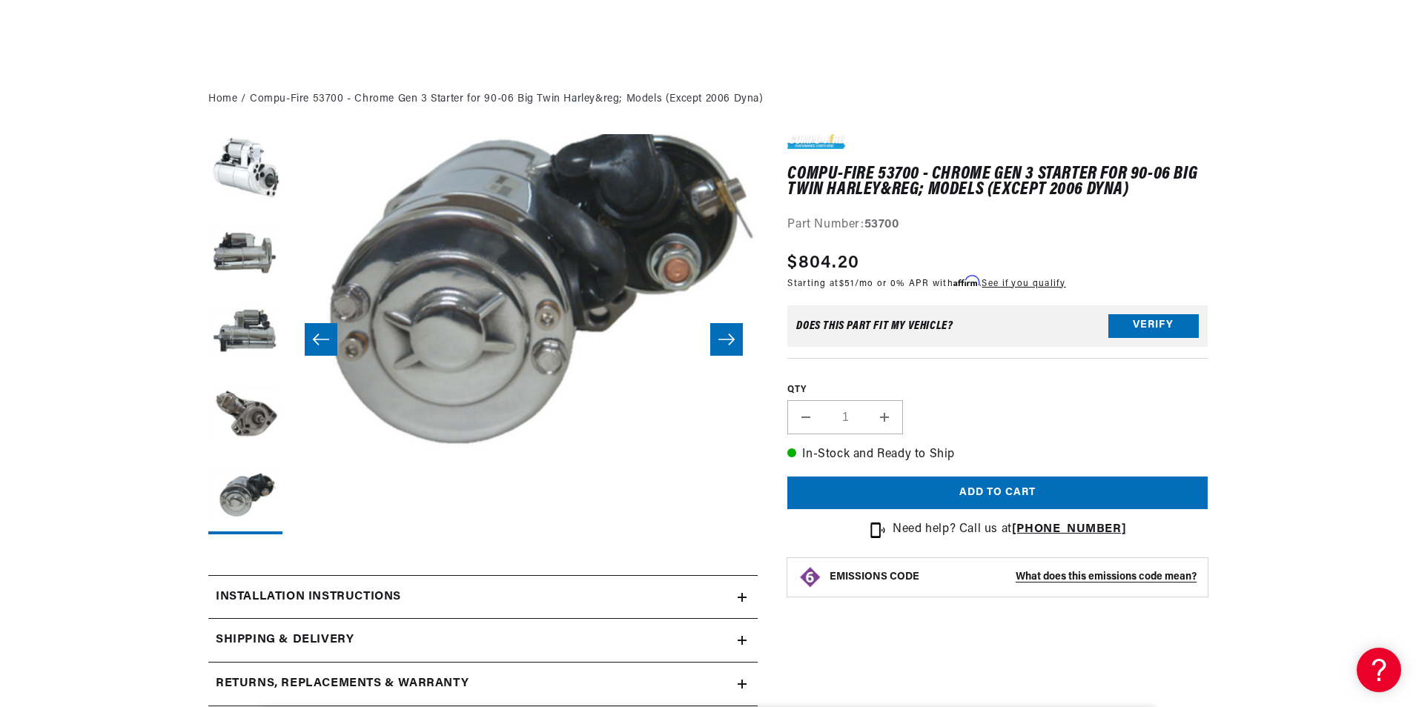
scroll to position [222, 0]
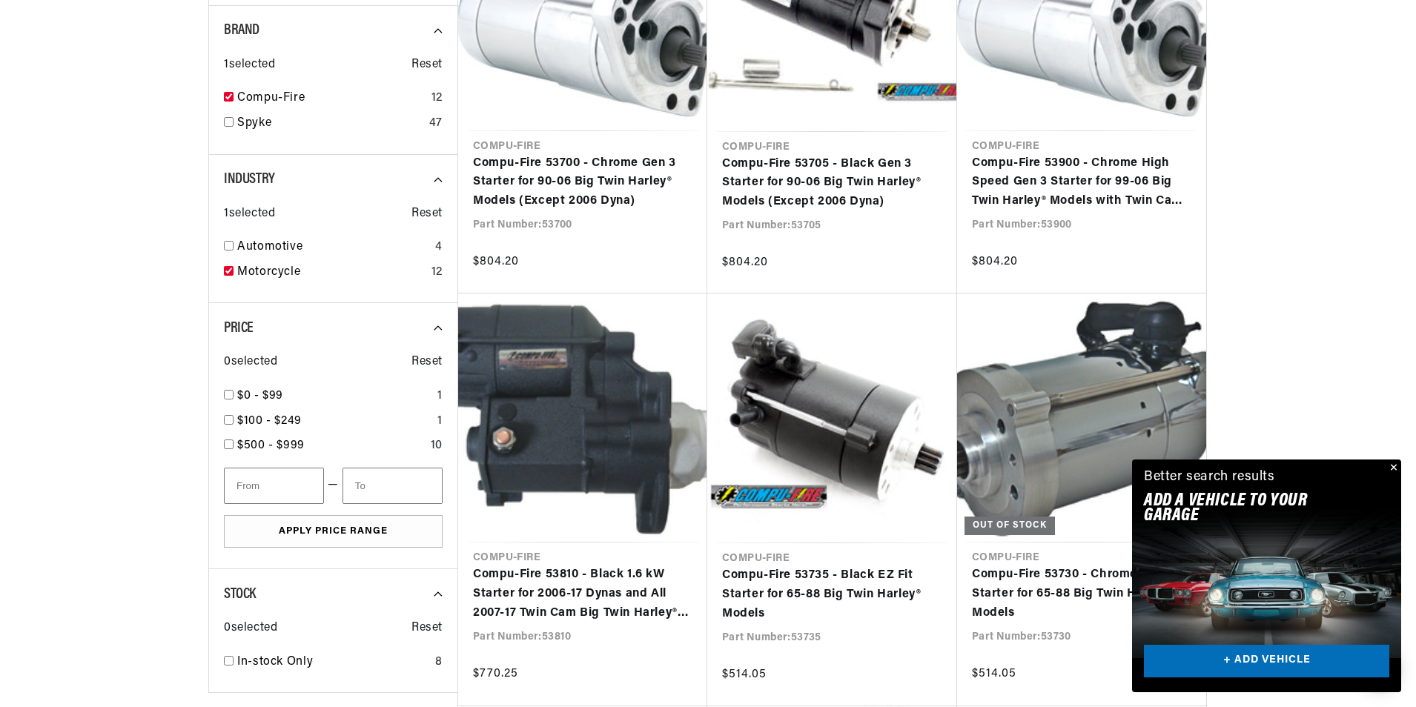
scroll to position [667, 0]
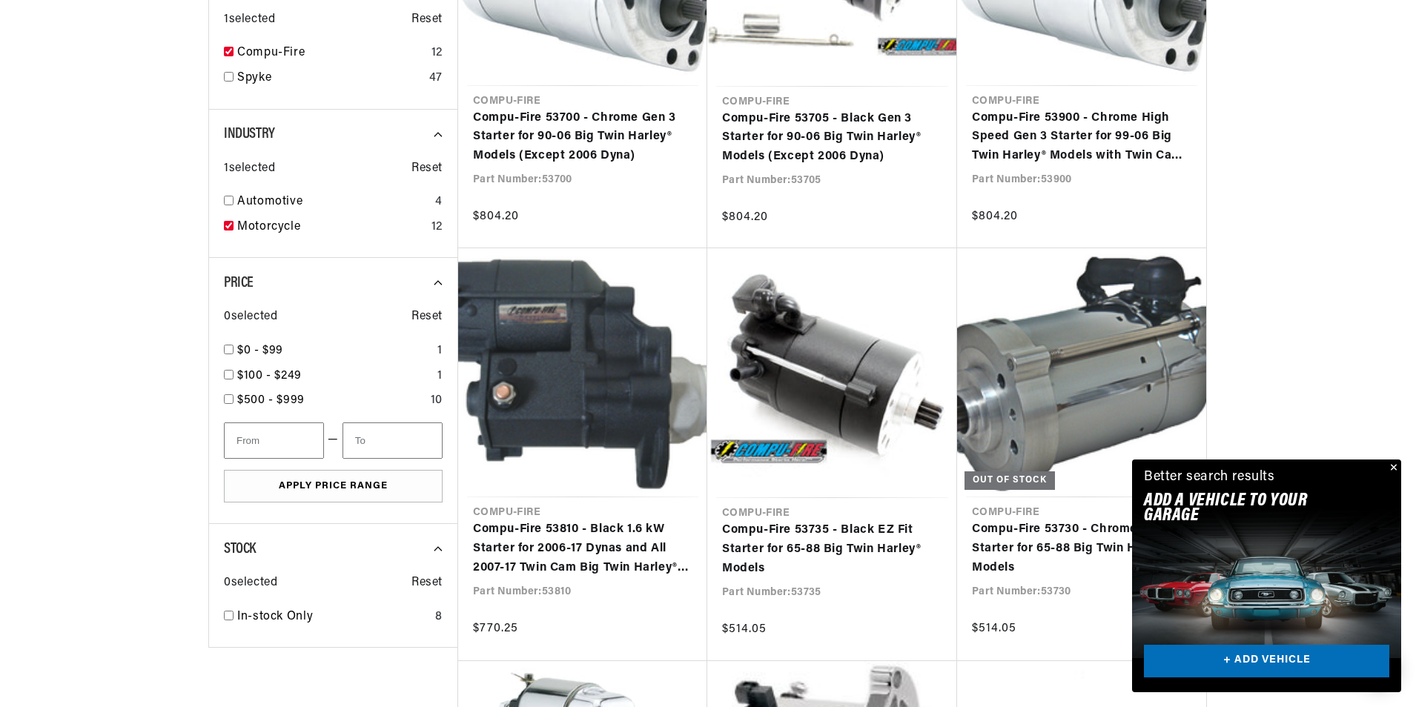
click at [1390, 463] on button "Close" at bounding box center [1392, 468] width 18 height 18
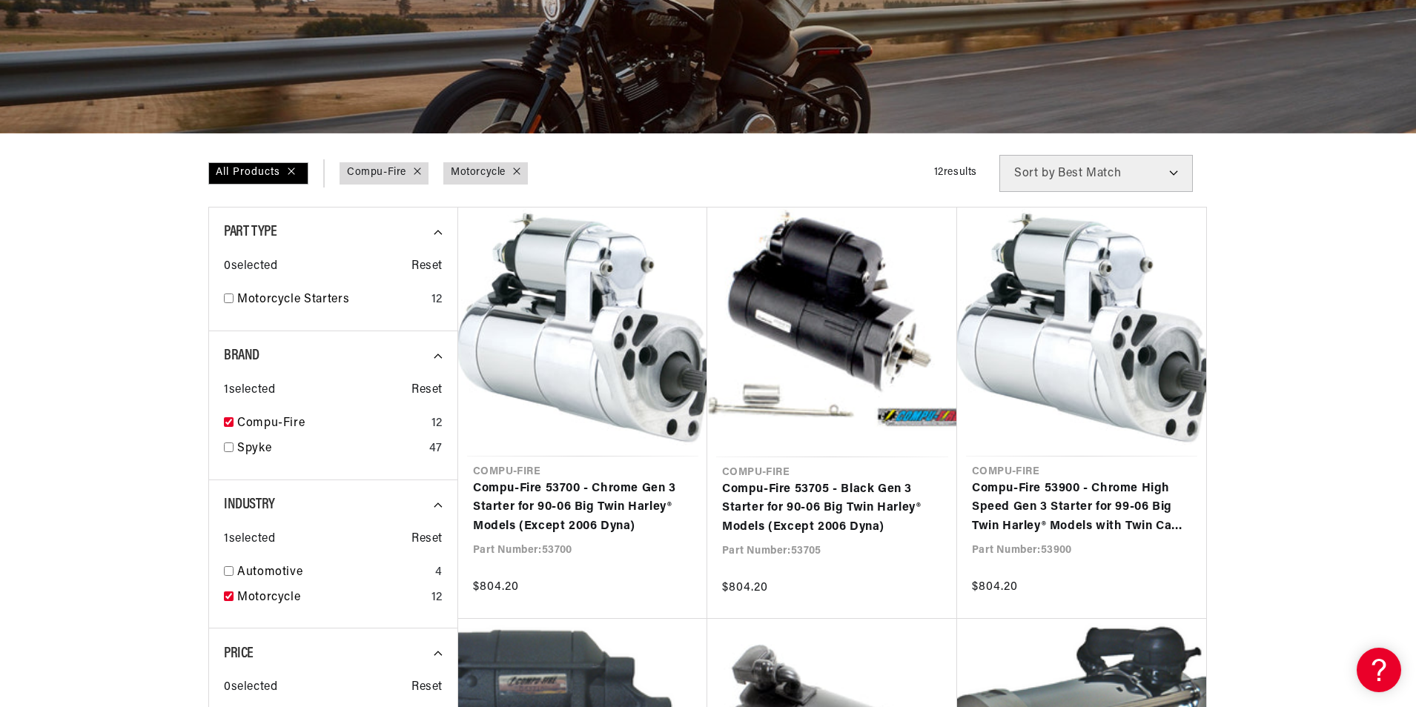
scroll to position [0, 0]
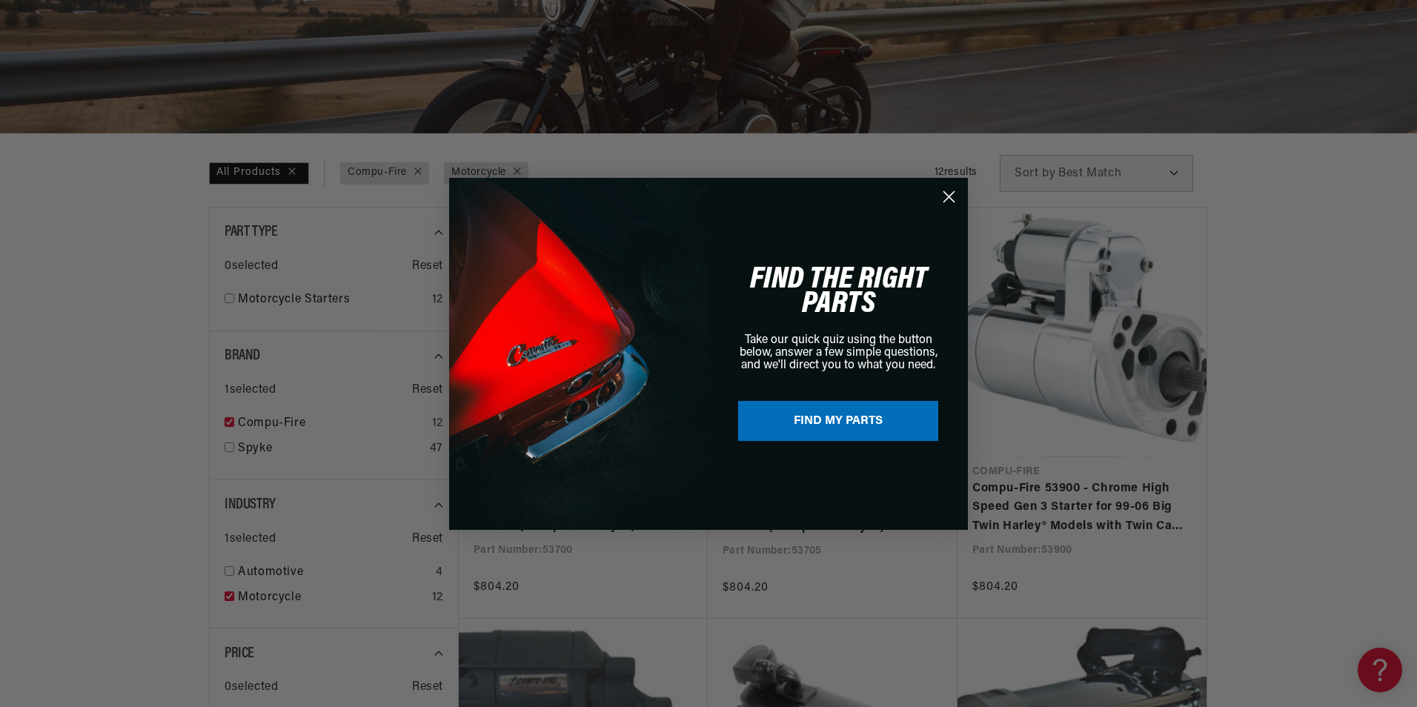
click at [945, 201] on icon "Close dialog" at bounding box center [949, 196] width 10 height 10
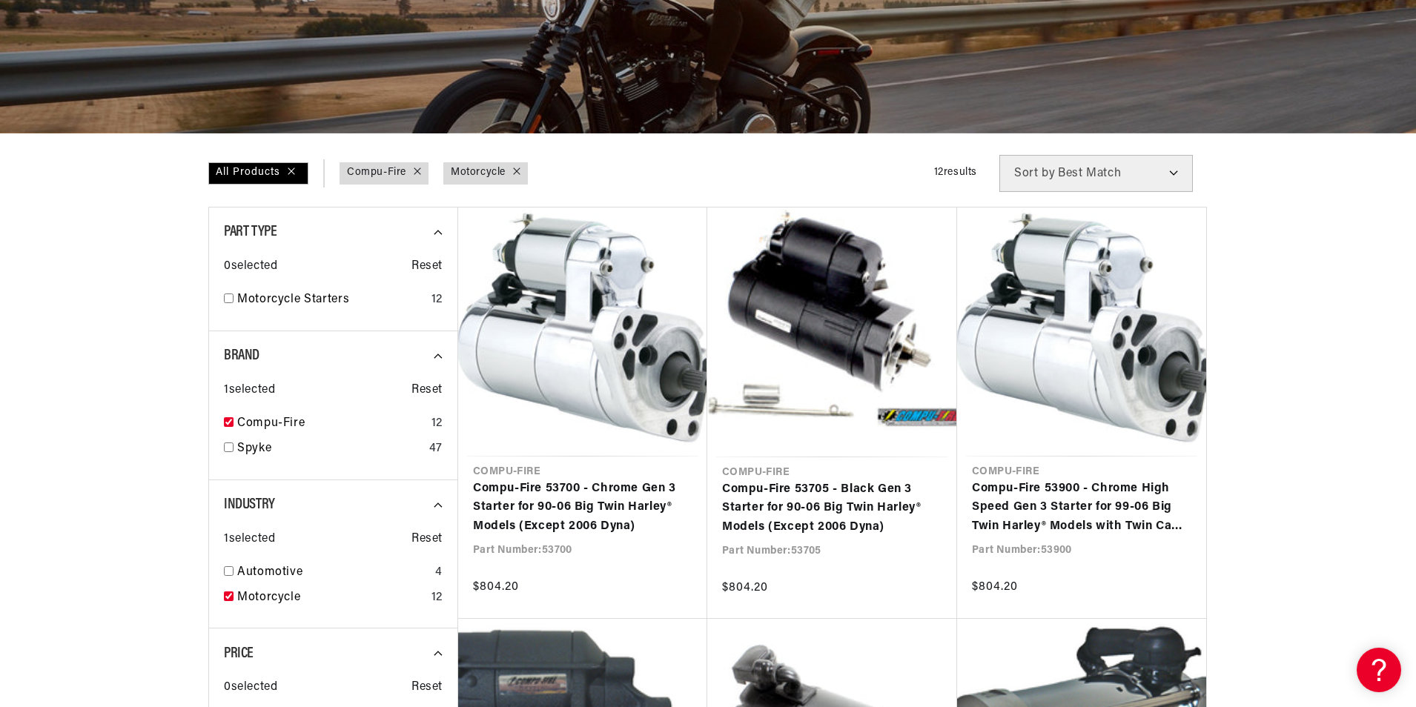
scroll to position [0, 449]
